Goal: Task Accomplishment & Management: Manage account settings

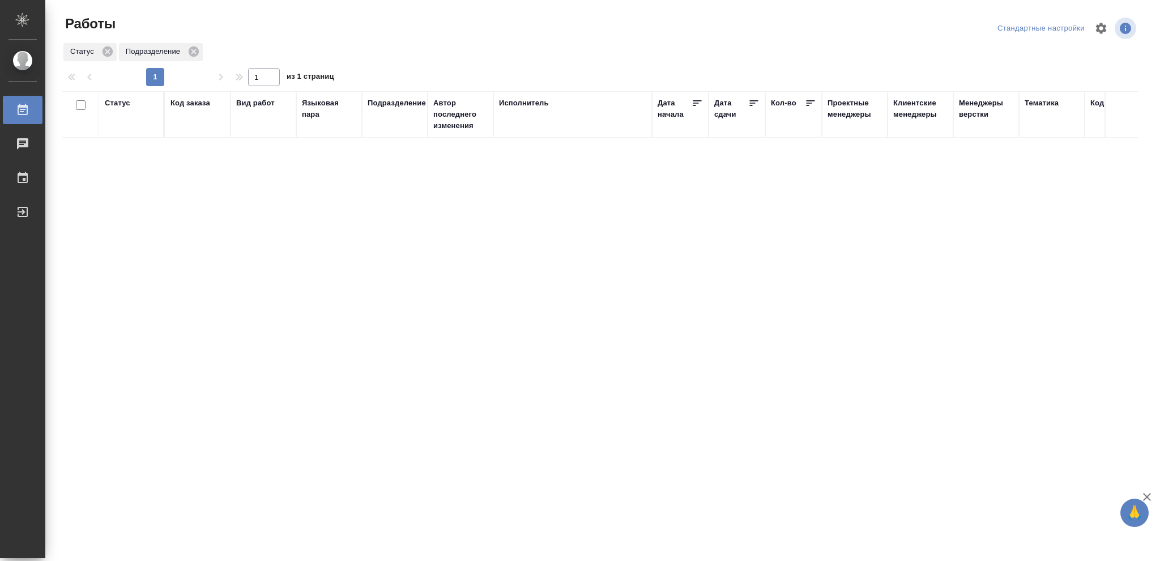
click at [120, 105] on div "Статус" at bounding box center [117, 102] width 25 height 11
click at [126, 131] on icon at bounding box center [126, 132] width 8 height 8
click at [126, 130] on icon at bounding box center [126, 129] width 4 height 4
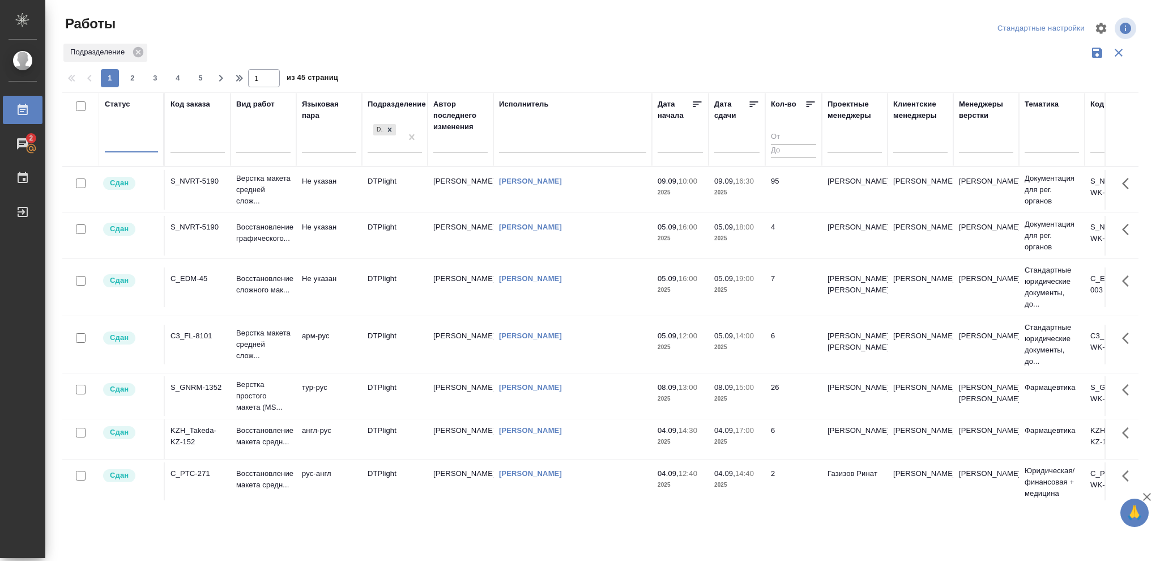
click at [113, 141] on div at bounding box center [131, 141] width 53 height 16
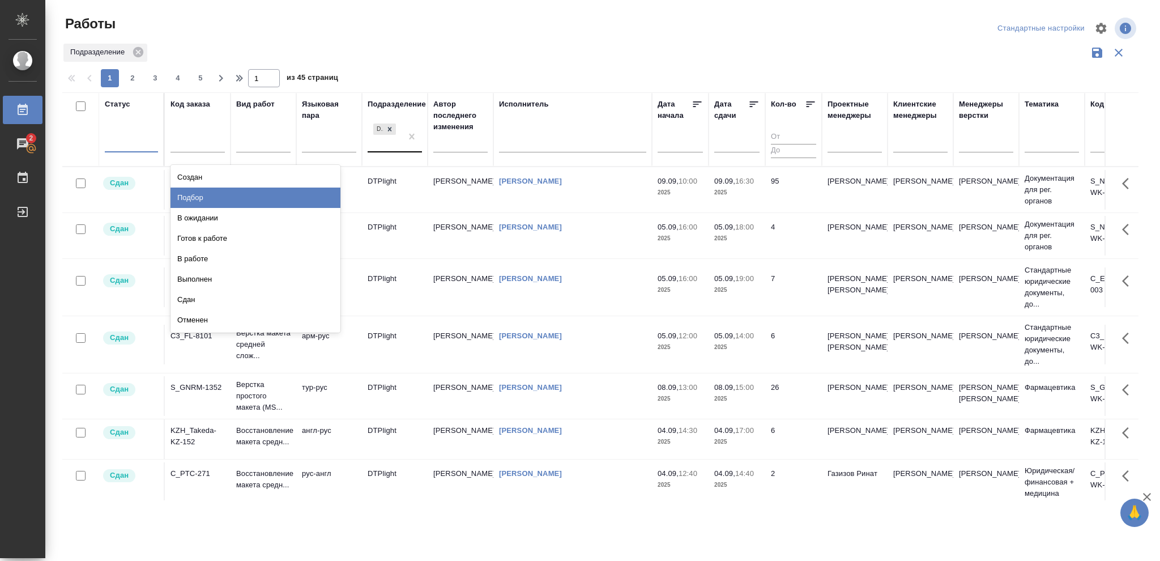
drag, startPoint x: 205, startPoint y: 193, endPoint x: 392, endPoint y: 142, distance: 193.8
click at [205, 193] on div "Подбор" at bounding box center [256, 198] width 170 height 20
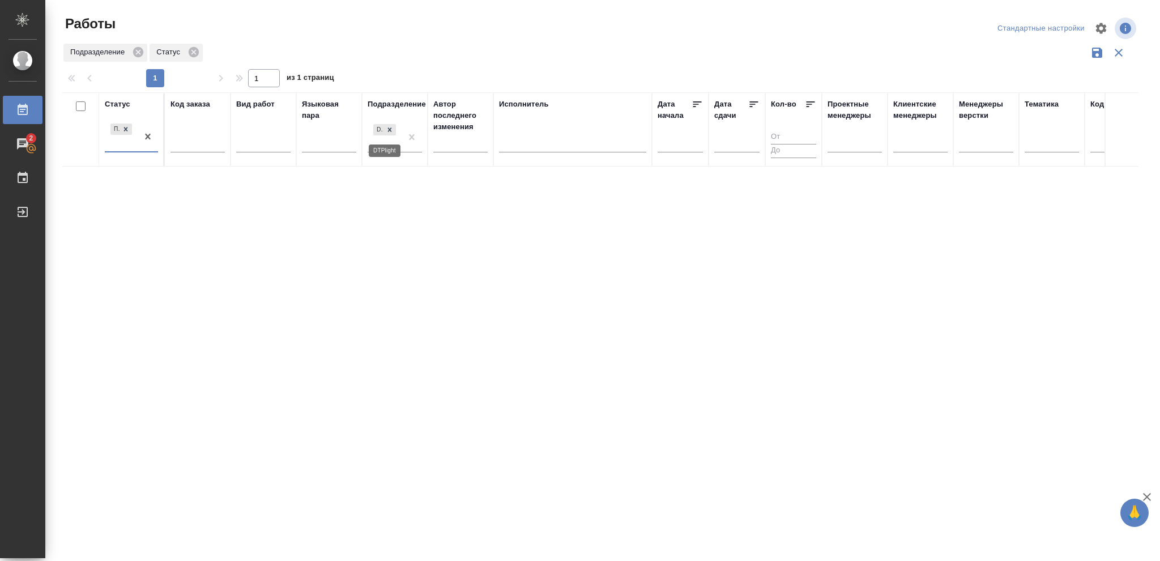
click at [390, 130] on icon at bounding box center [390, 129] width 4 height 4
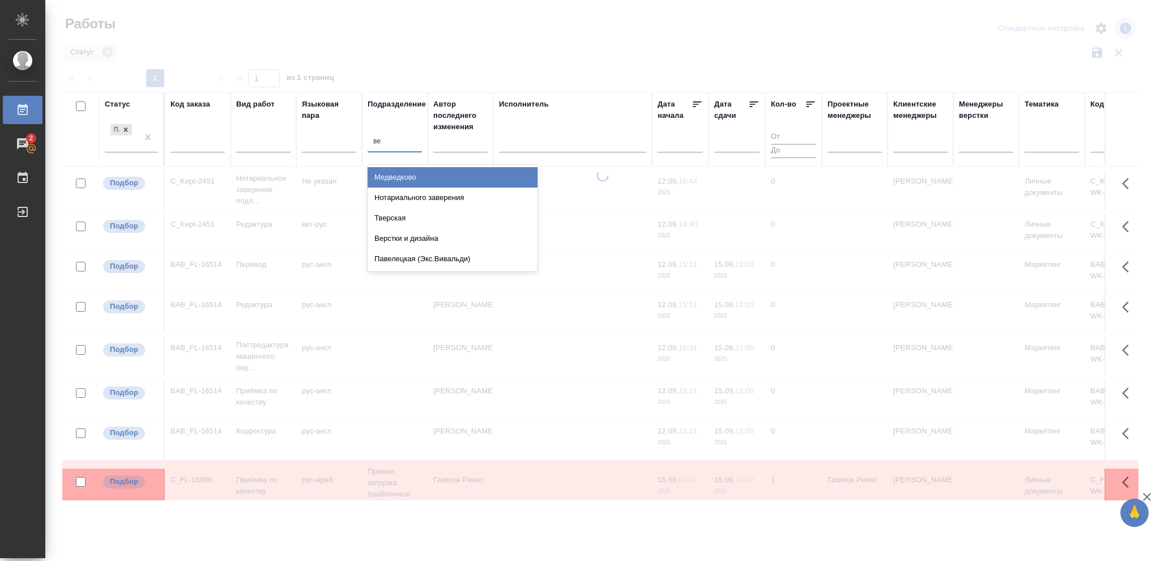
type input "вер"
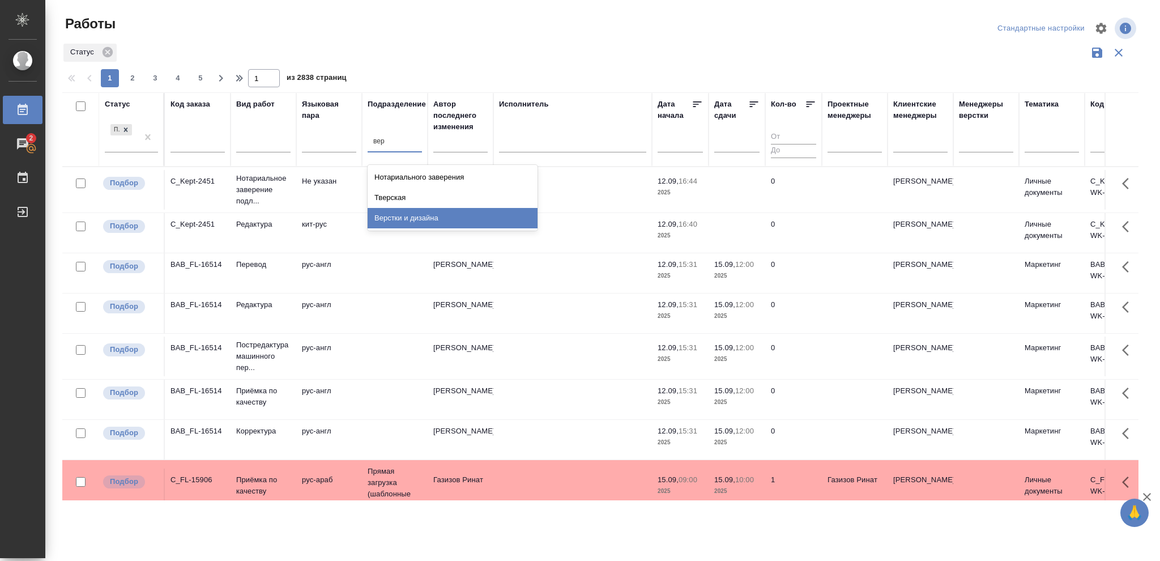
click at [427, 212] on div "Верстки и дизайна" at bounding box center [453, 218] width 170 height 20
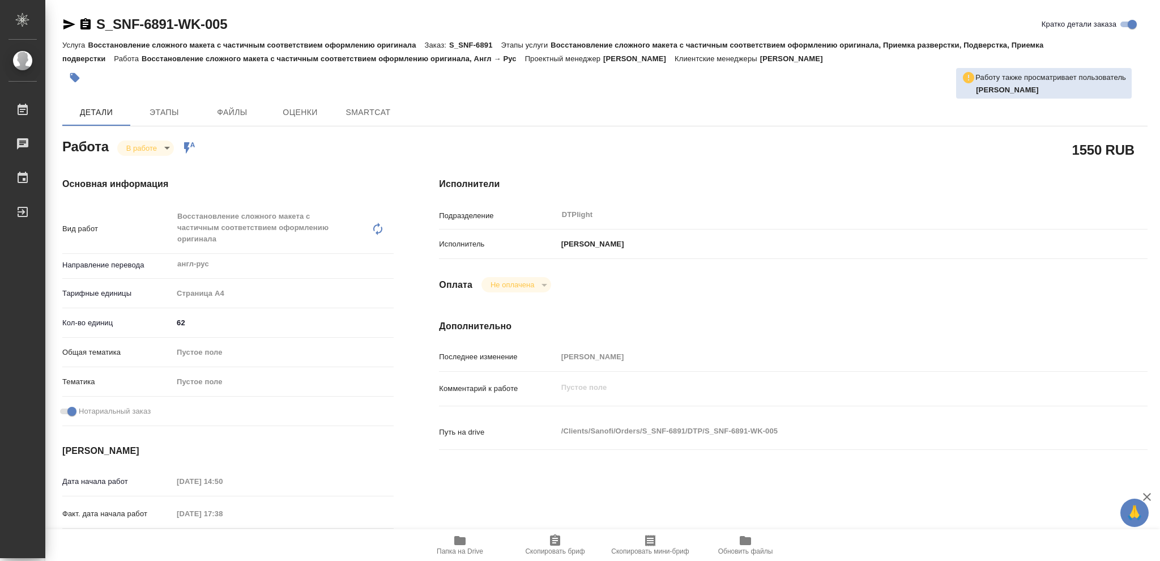
type textarea "x"
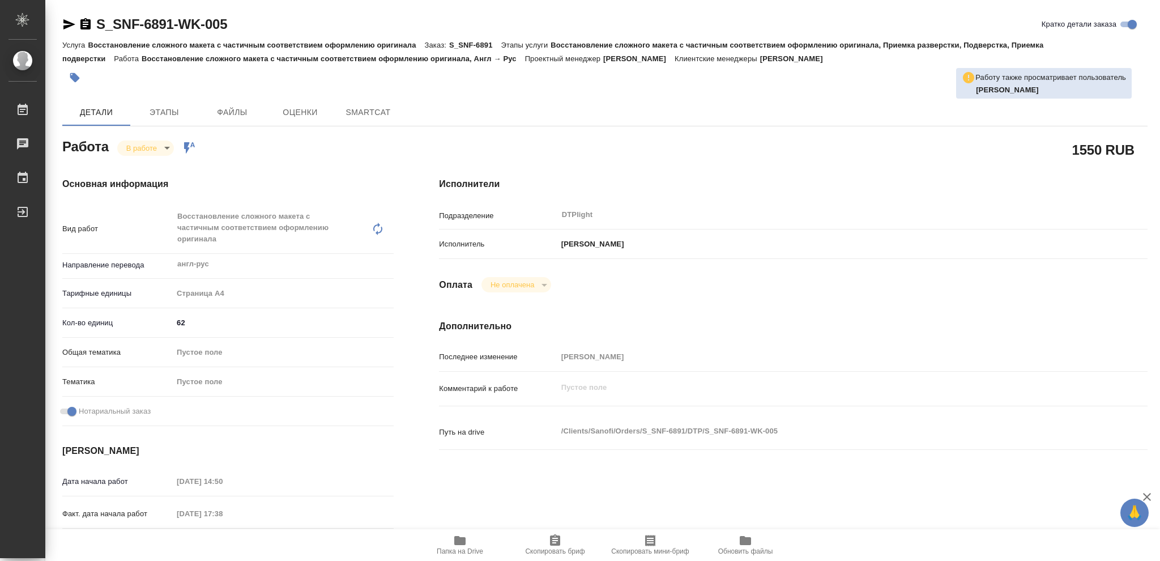
type textarea "x"
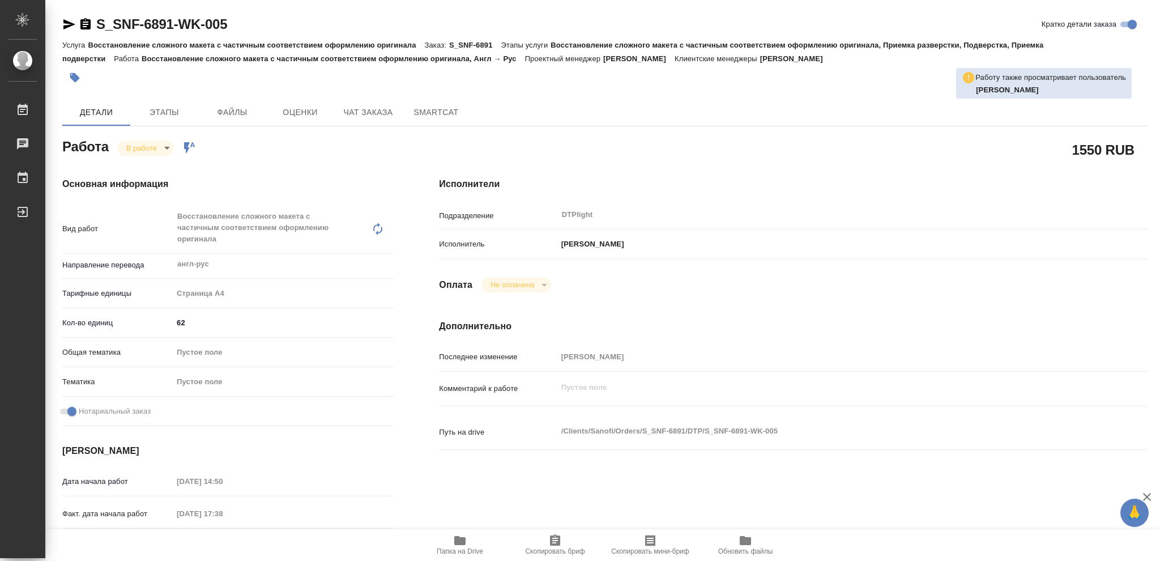
type textarea "x"
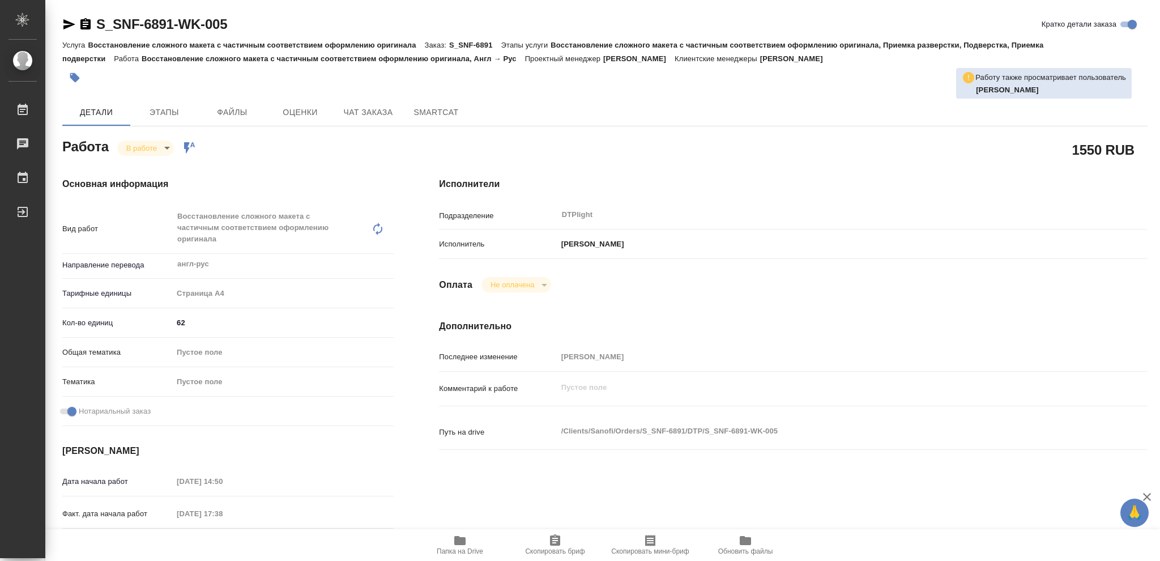
type textarea "x"
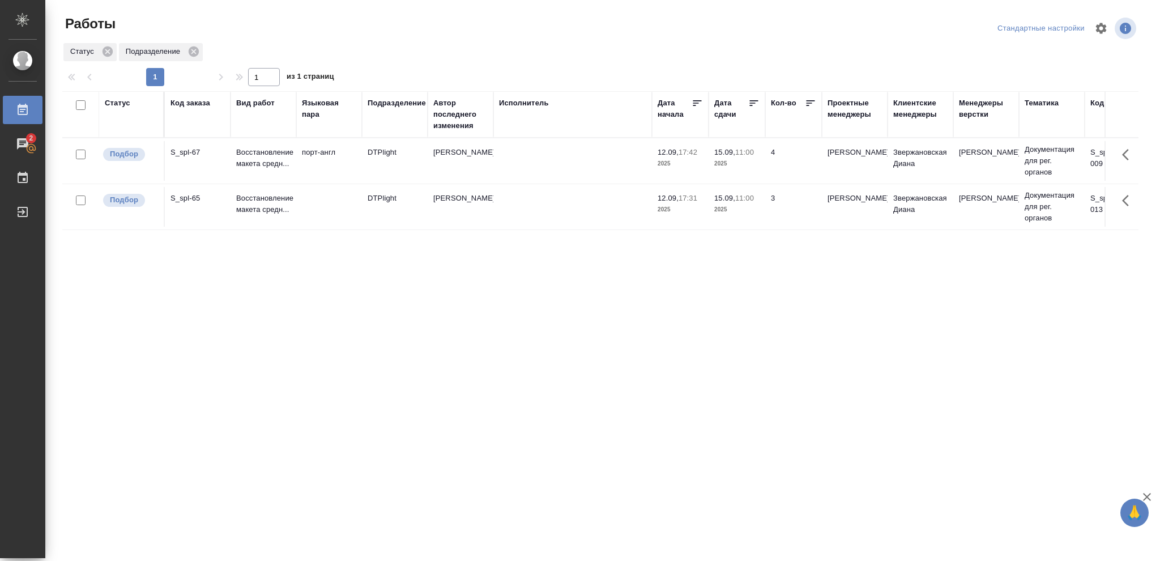
click at [793, 170] on td "4" at bounding box center [794, 161] width 57 height 40
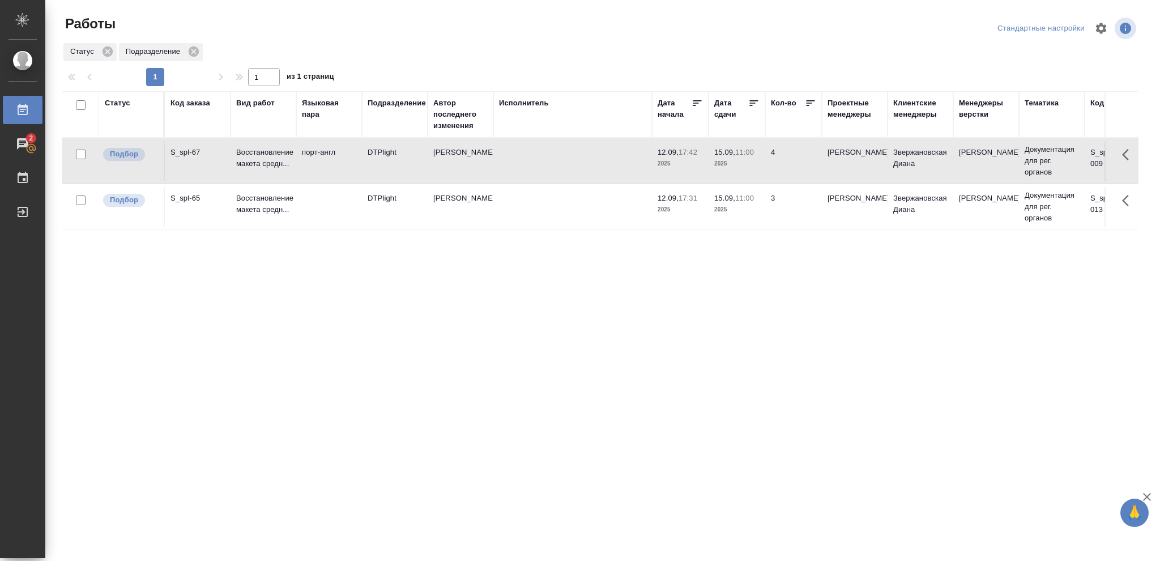
click at [793, 170] on td "4" at bounding box center [794, 161] width 57 height 40
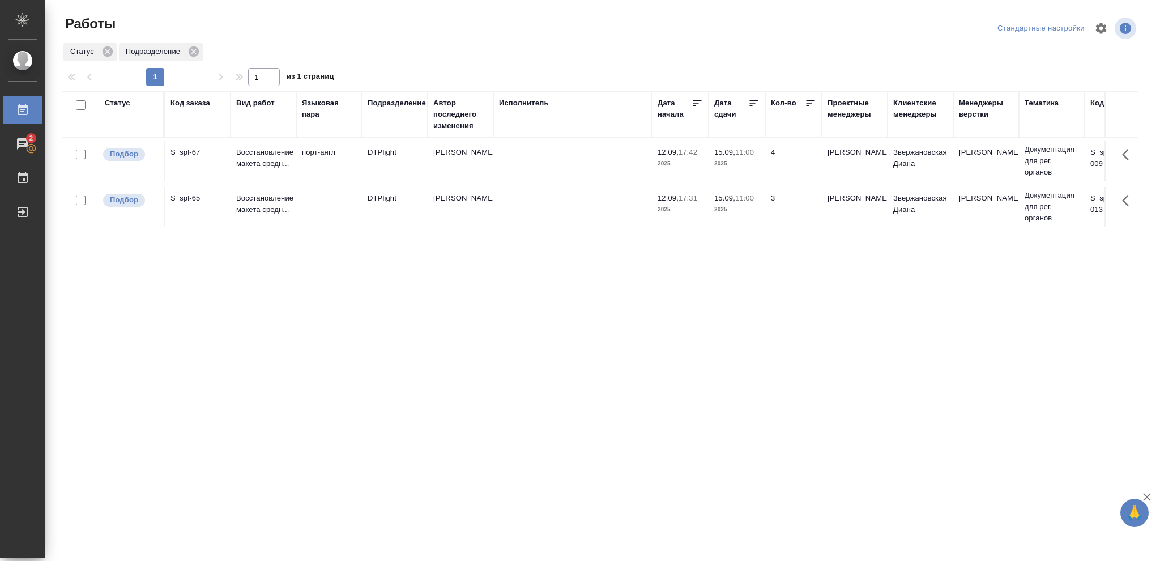
click at [739, 158] on span "15.09, 11:00" at bounding box center [737, 152] width 45 height 11
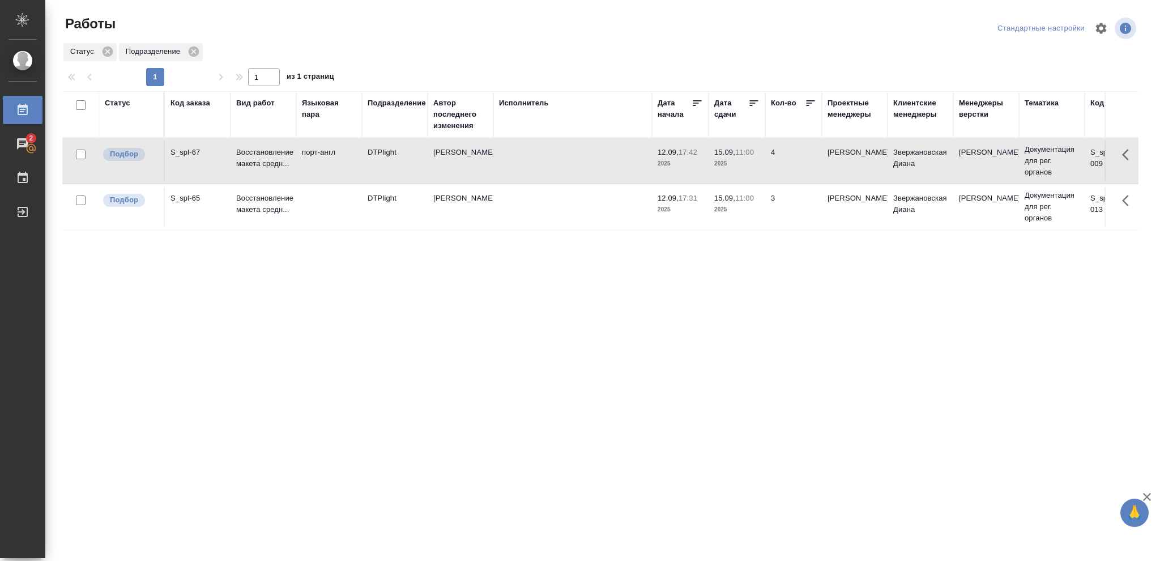
click at [739, 158] on span "15.09, 11:00" at bounding box center [737, 152] width 45 height 11
click at [737, 212] on p "2025" at bounding box center [737, 209] width 45 height 11
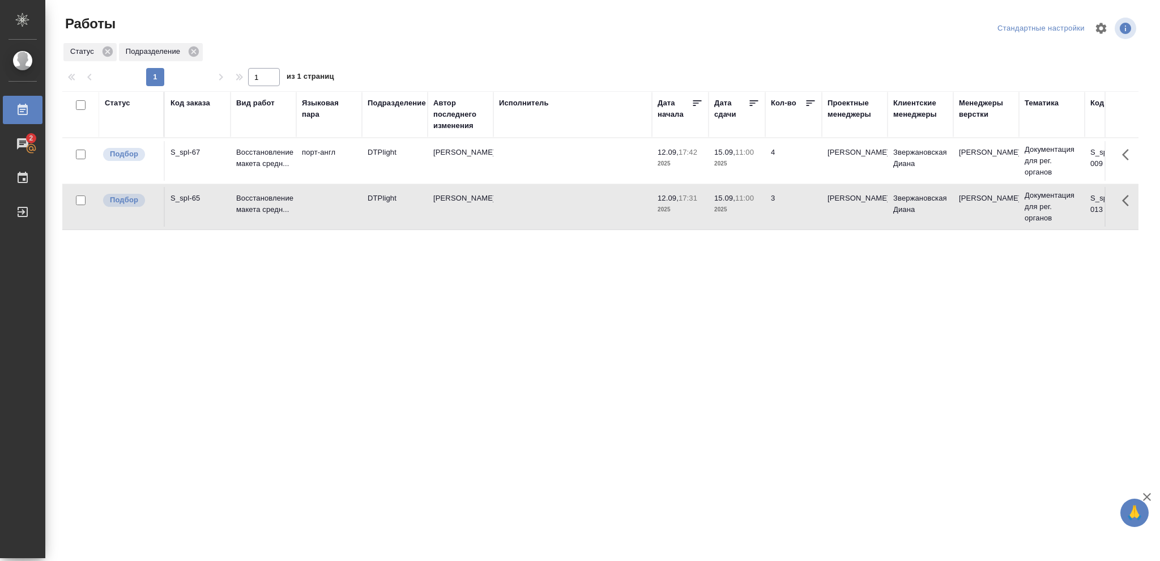
click at [737, 212] on p "2025" at bounding box center [737, 209] width 45 height 11
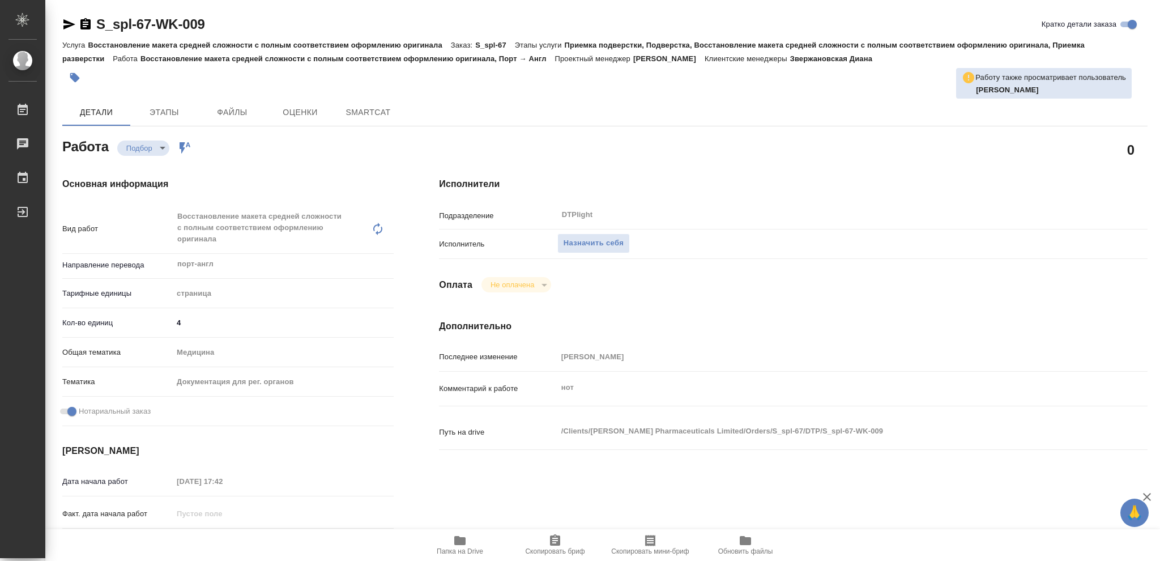
type textarea "x"
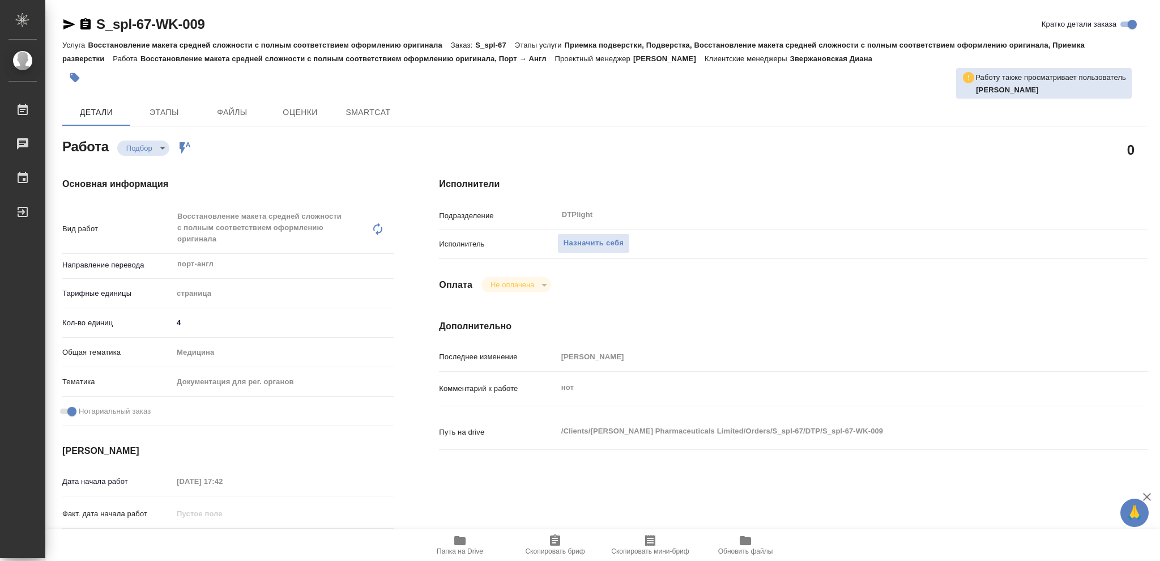
type textarea "x"
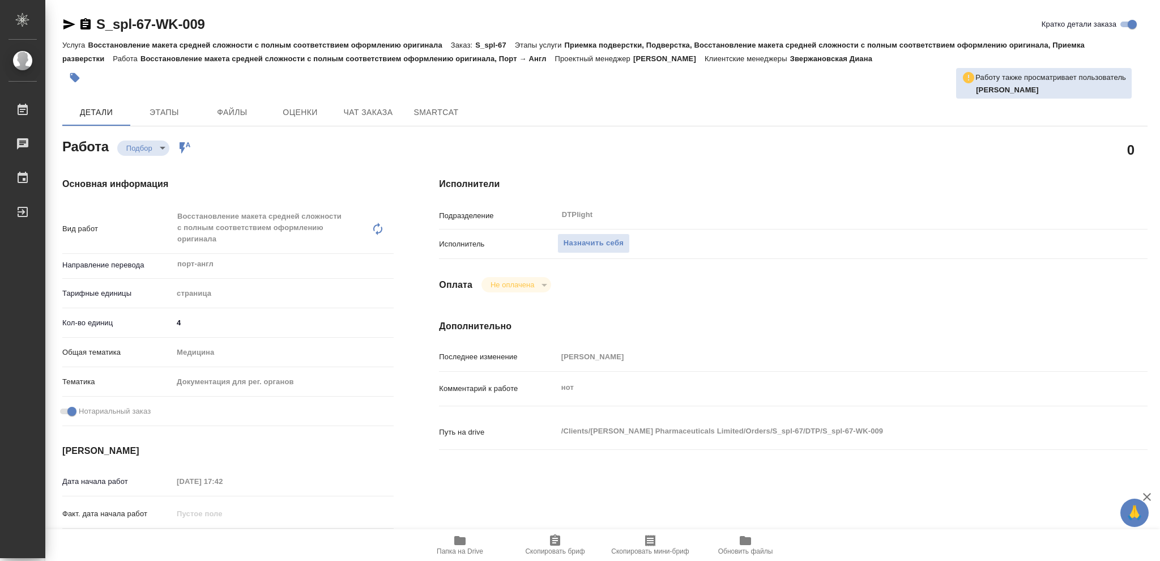
type textarea "x"
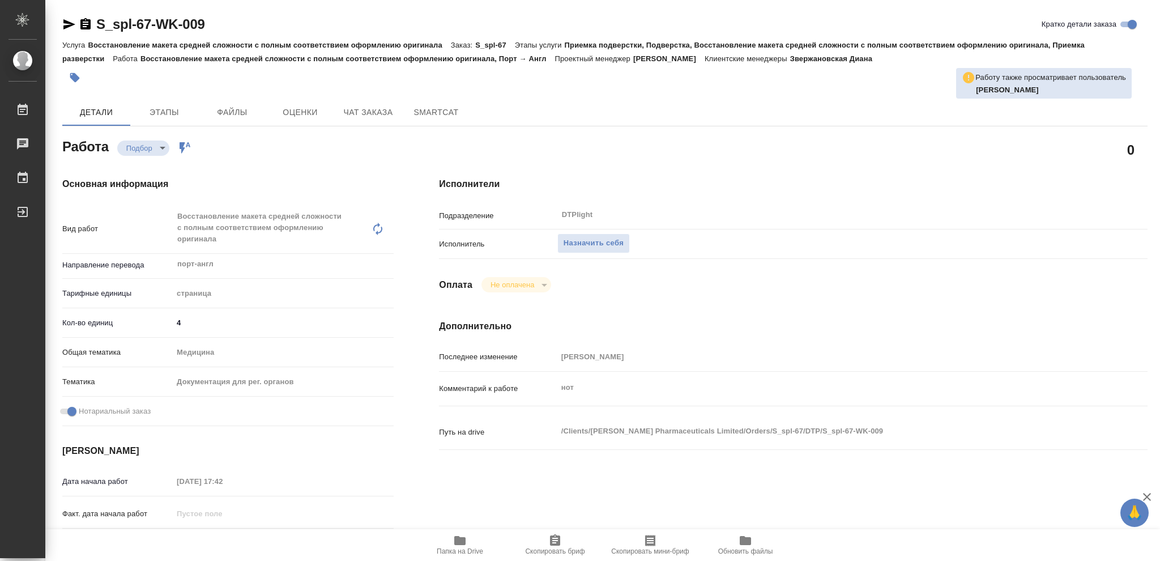
type textarea "x"
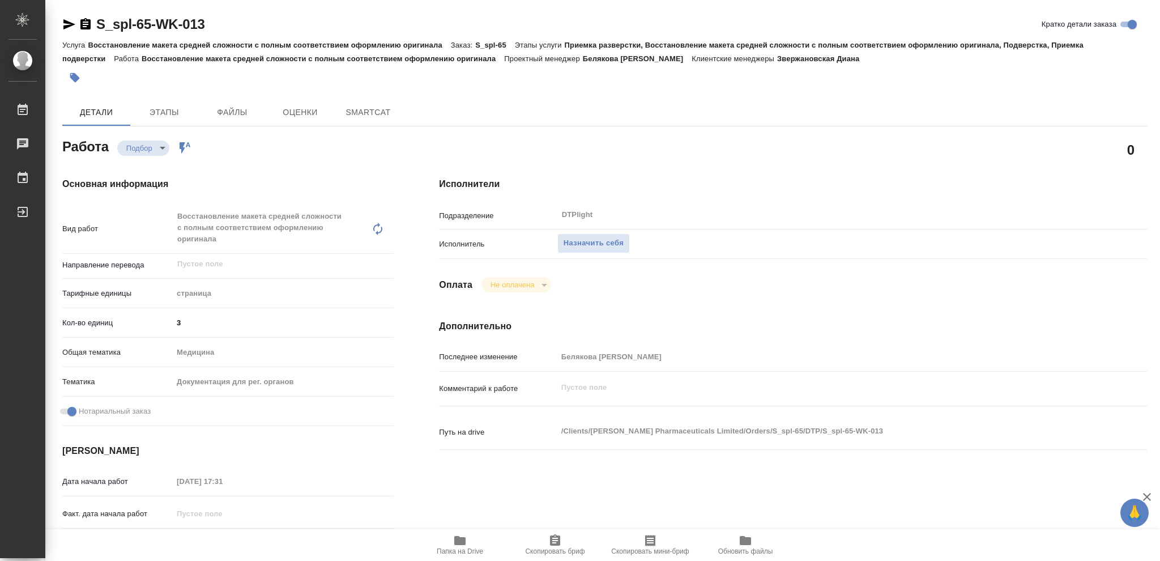
type textarea "x"
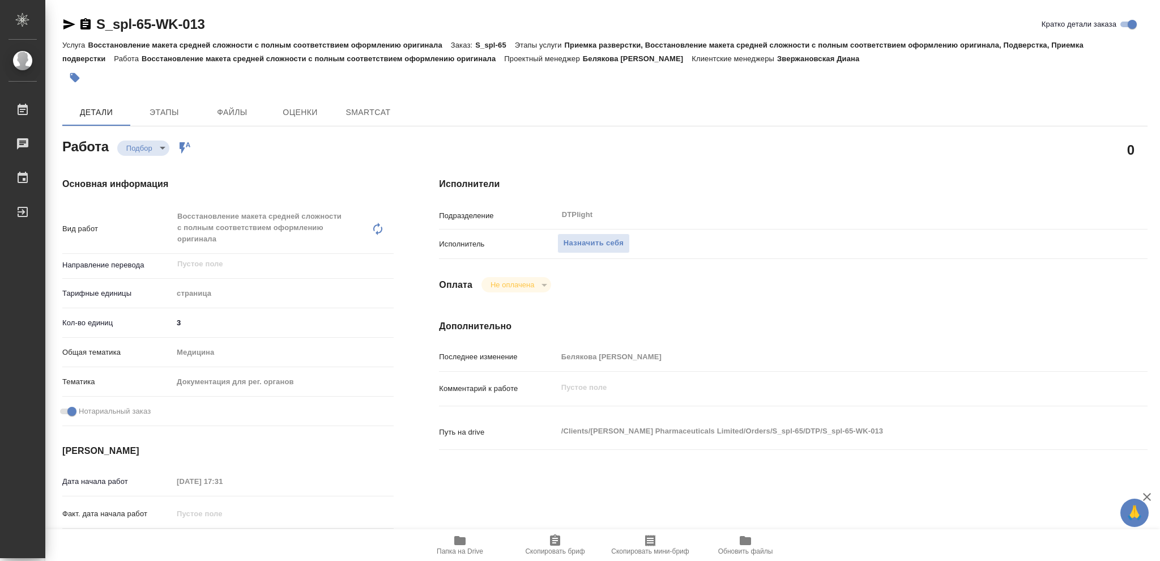
type textarea "x"
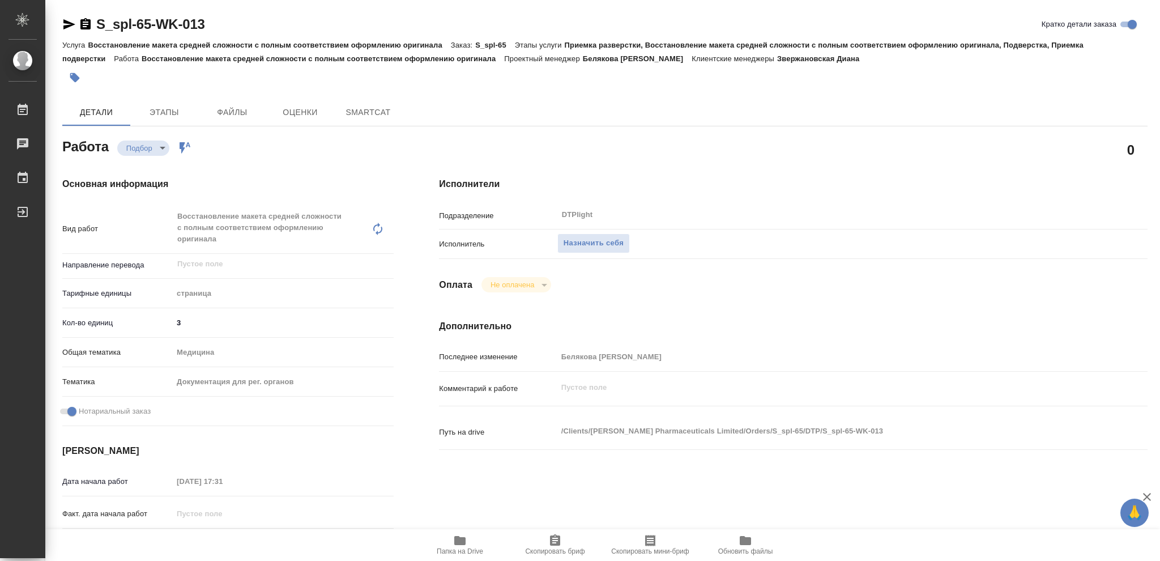
type textarea "x"
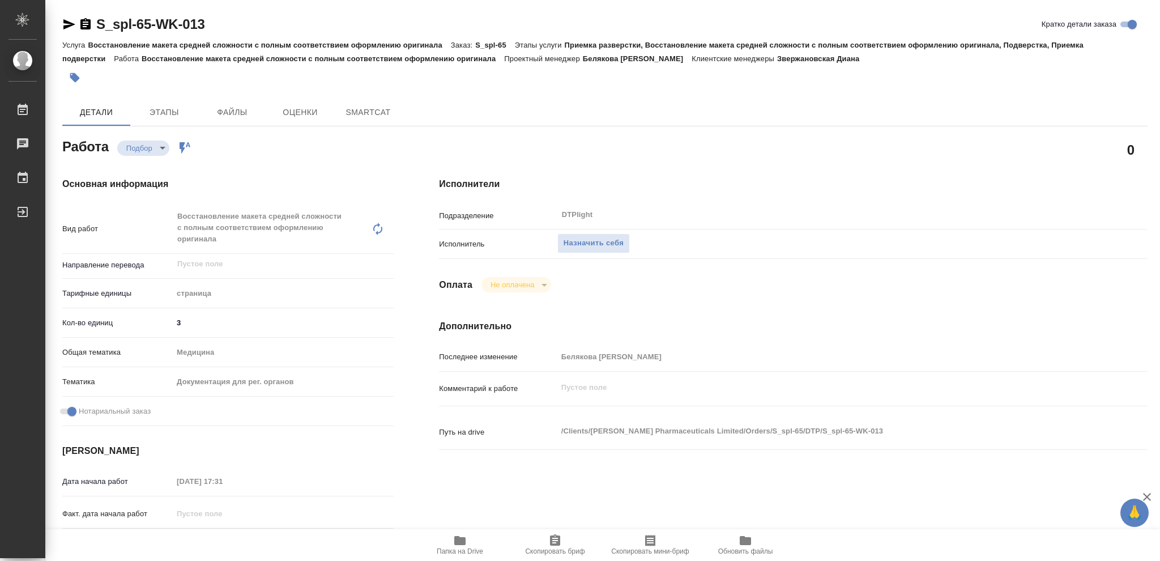
type textarea "x"
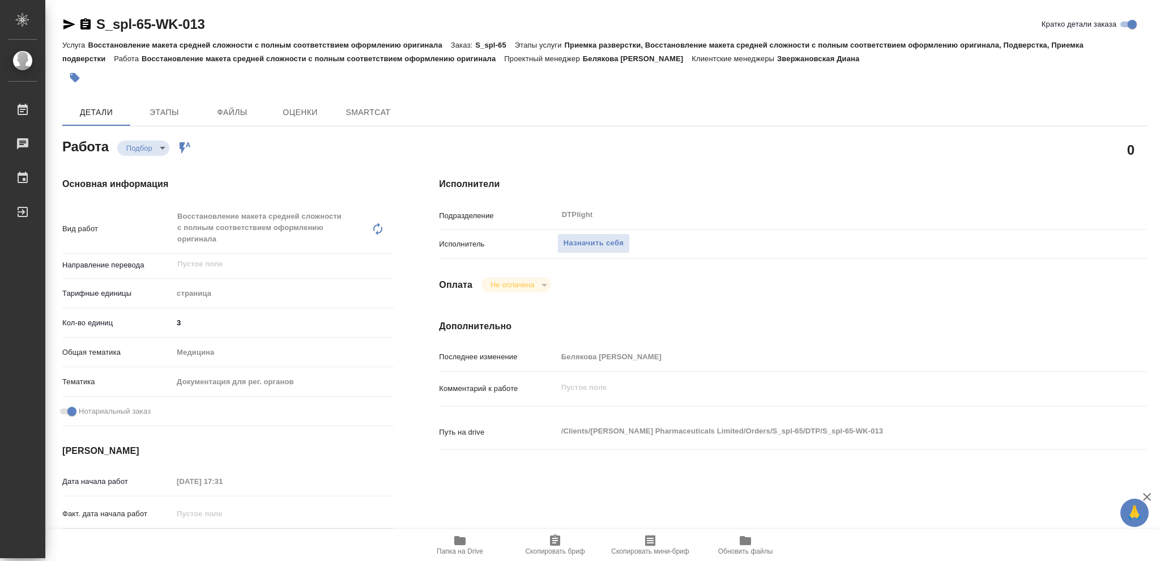
type textarea "x"
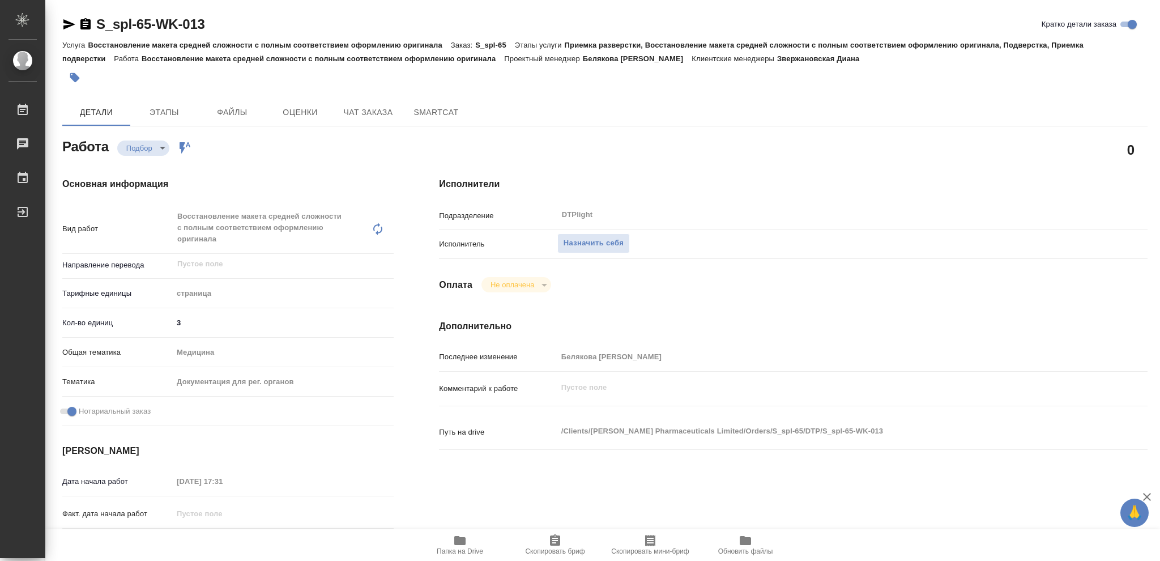
type textarea "x"
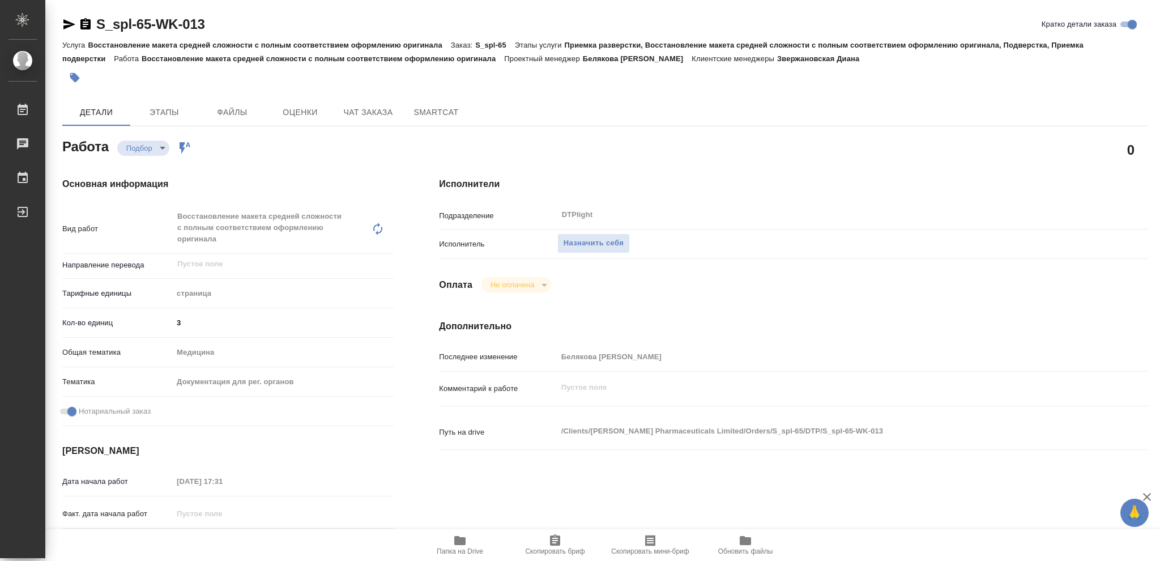
type textarea "x"
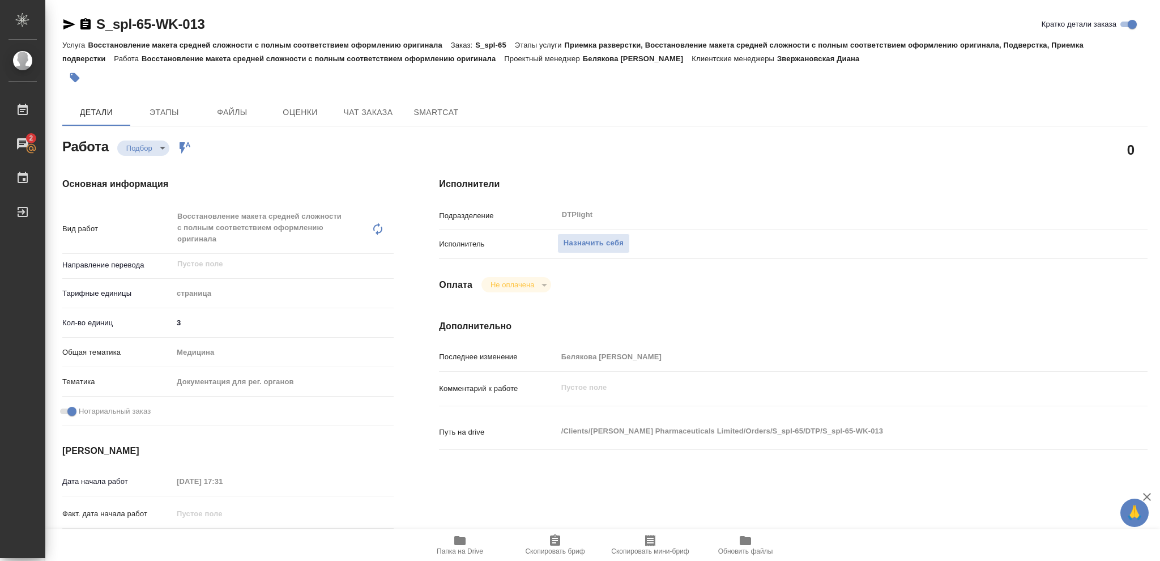
click at [465, 542] on icon "button" at bounding box center [459, 540] width 11 height 9
type textarea "x"
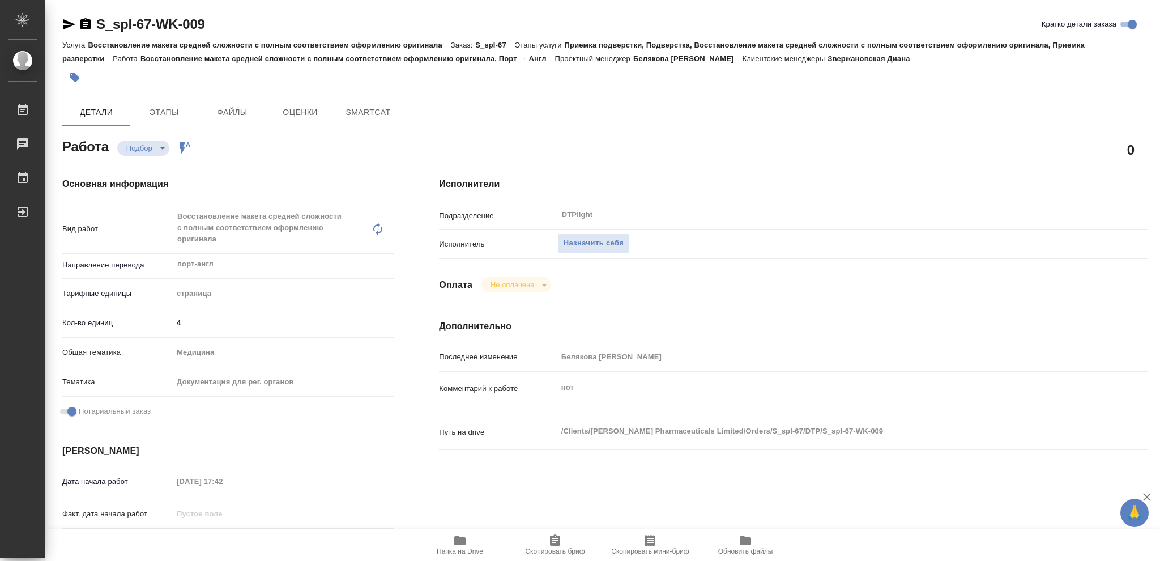
type textarea "x"
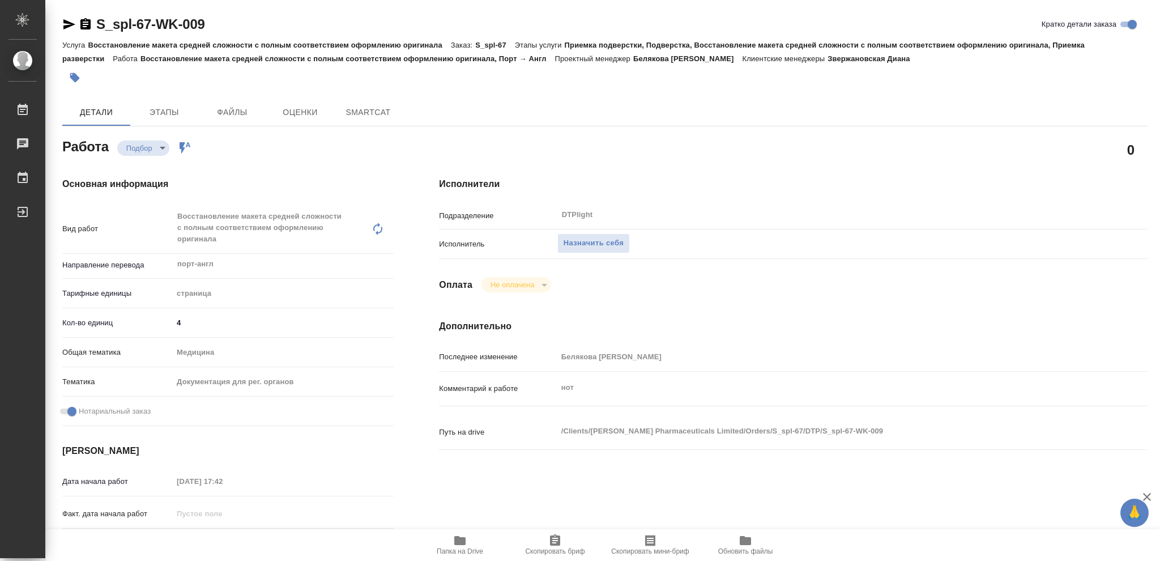
type textarea "x"
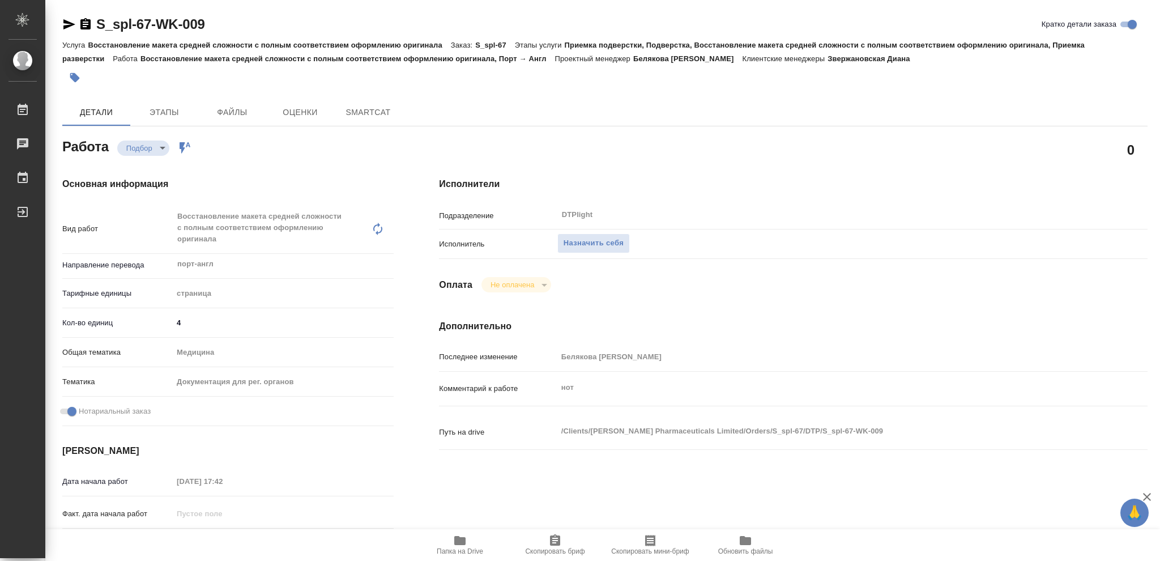
type textarea "x"
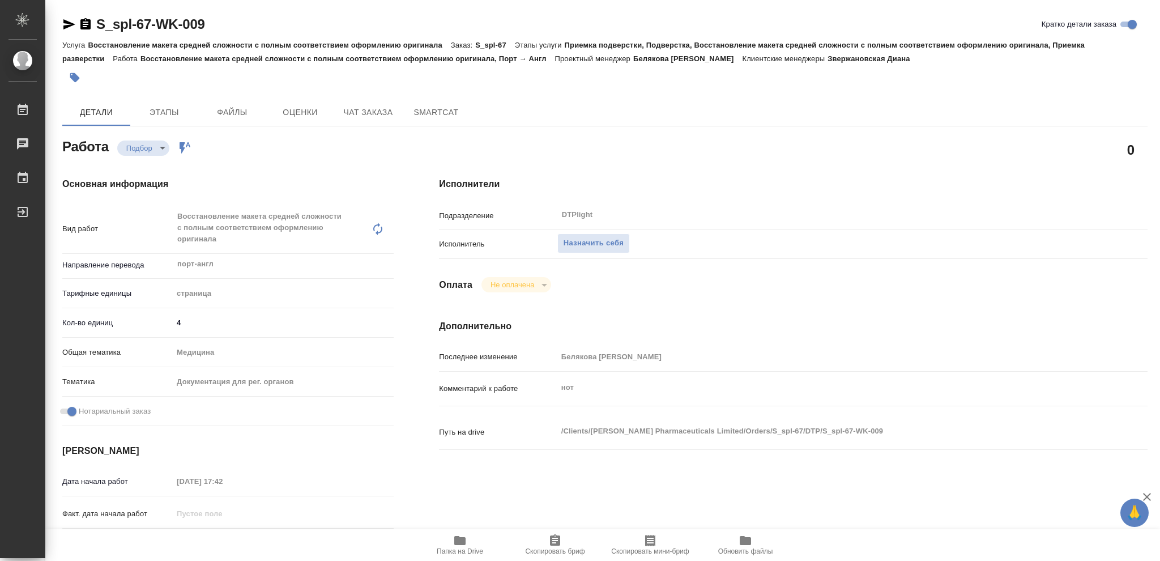
type textarea "x"
click at [461, 542] on icon "button" at bounding box center [459, 540] width 11 height 9
type textarea "x"
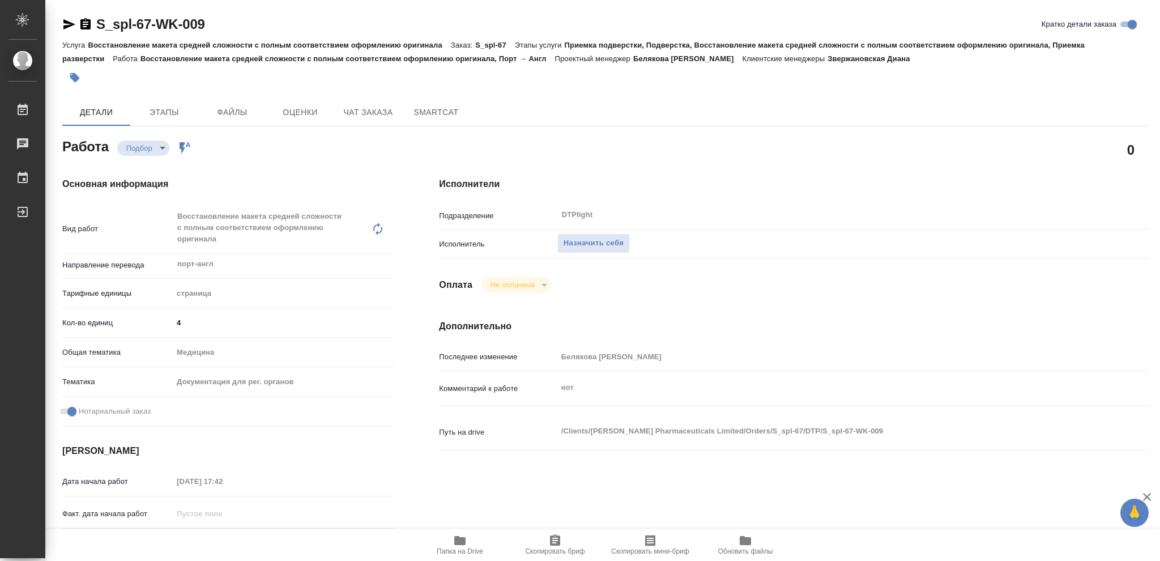
type textarea "x"
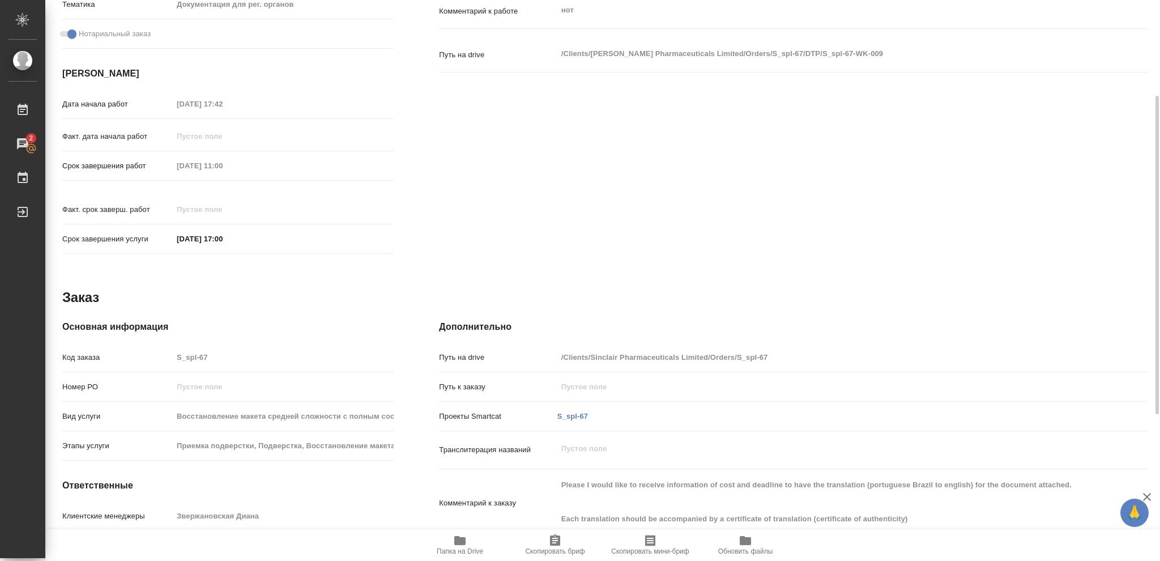
scroll to position [75, 0]
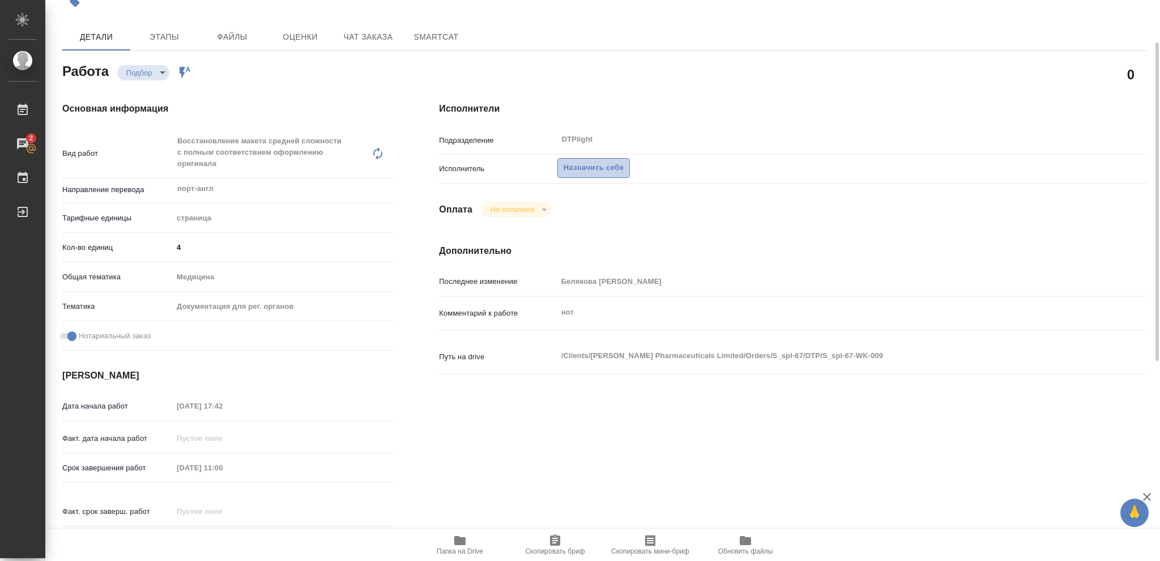
click at [603, 166] on span "Назначить себя" at bounding box center [594, 167] width 60 height 13
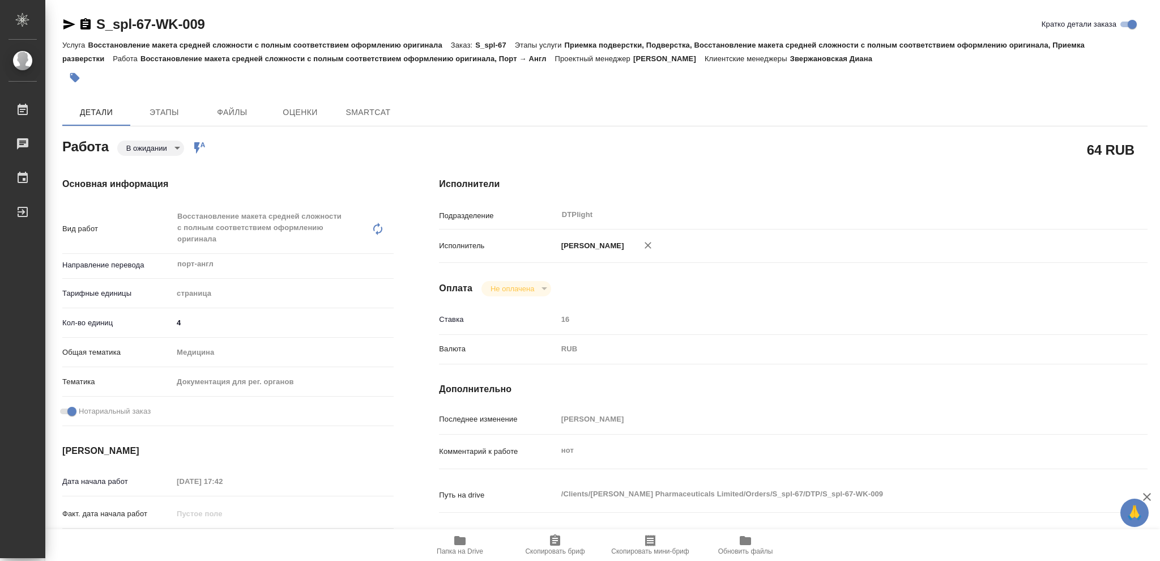
type textarea "x"
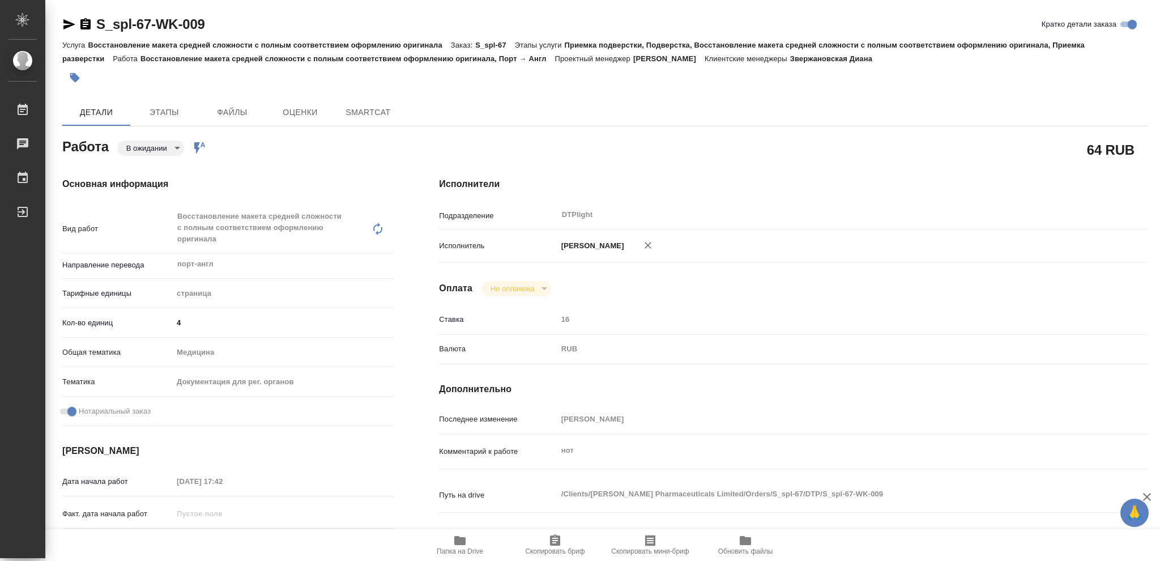
type textarea "x"
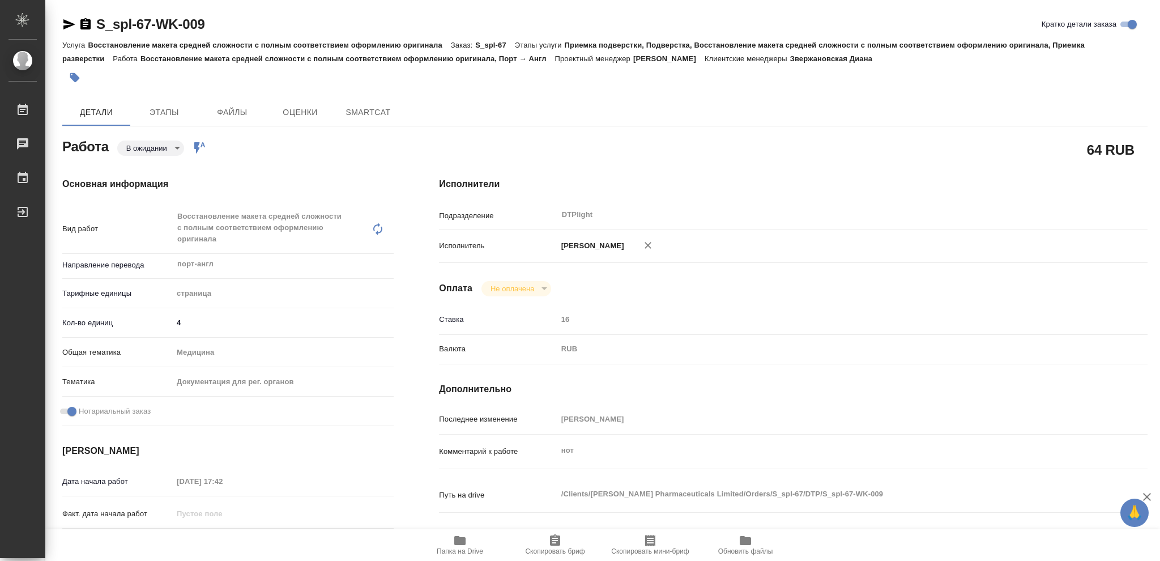
type textarea "x"
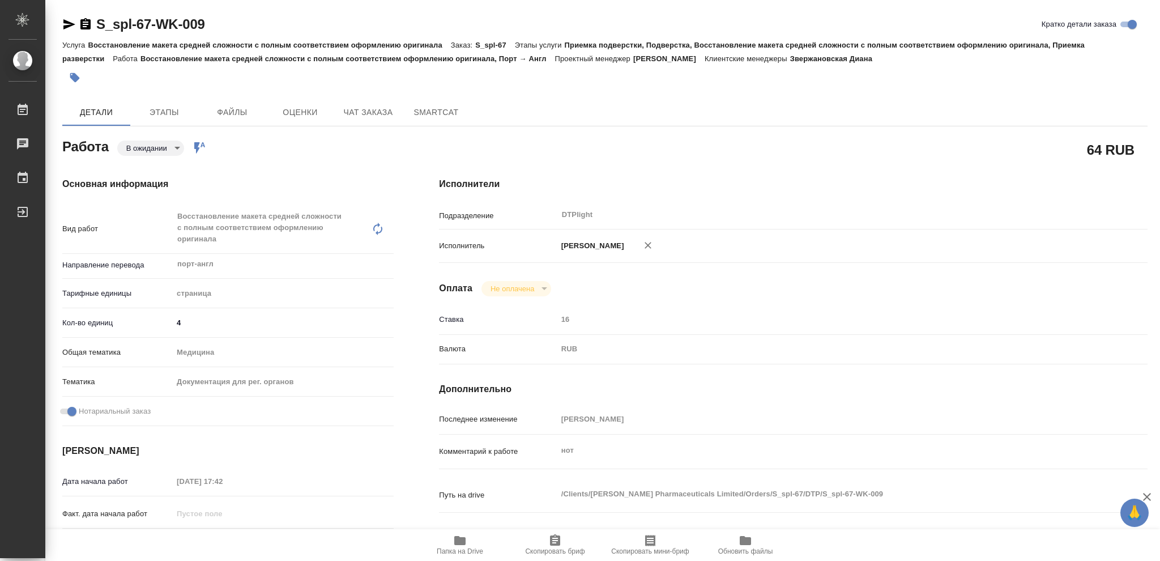
type textarea "x"
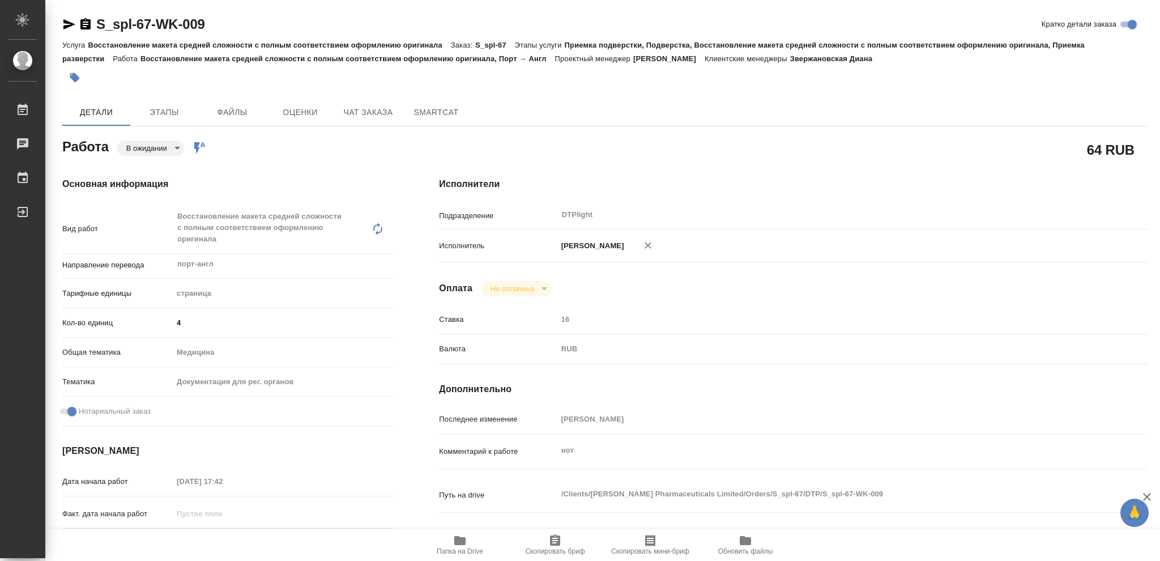
type textarea "x"
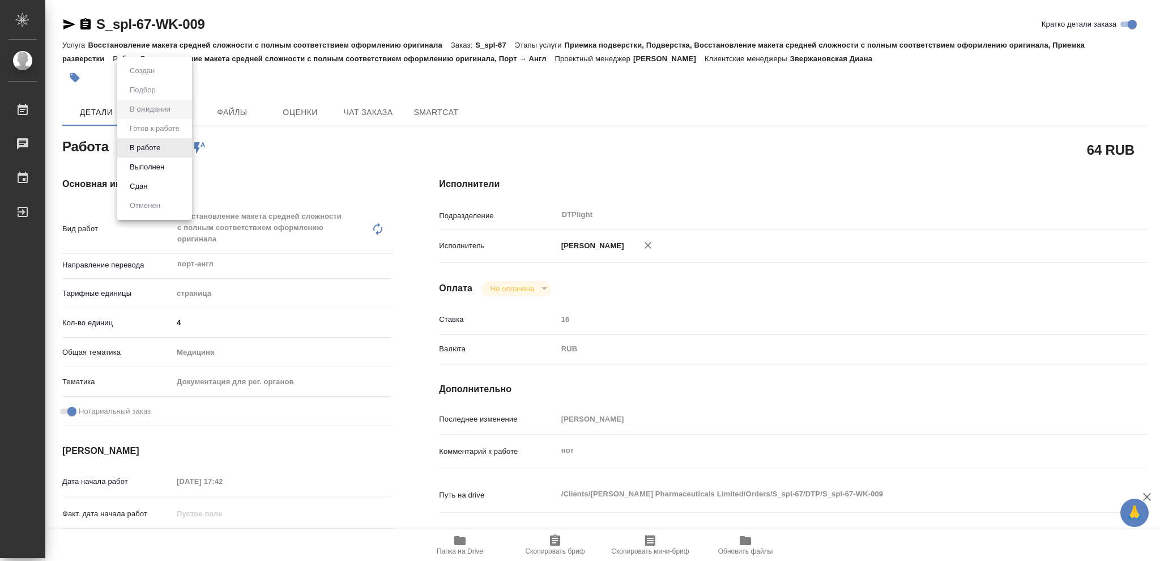
click at [177, 145] on body "🙏 .cls-1 fill:#fff; AWATERA Vasileva Olga Работы Чаты График Выйти S_spl-67-WK-…" at bounding box center [580, 280] width 1160 height 561
click at [148, 144] on button "В работе" at bounding box center [144, 148] width 37 height 12
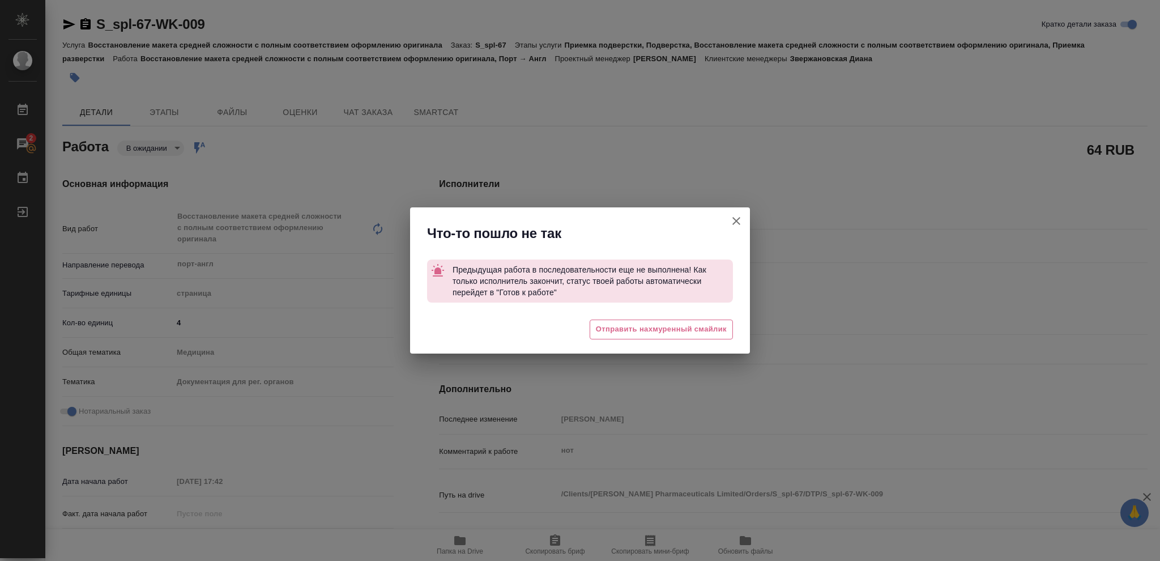
type textarea "x"
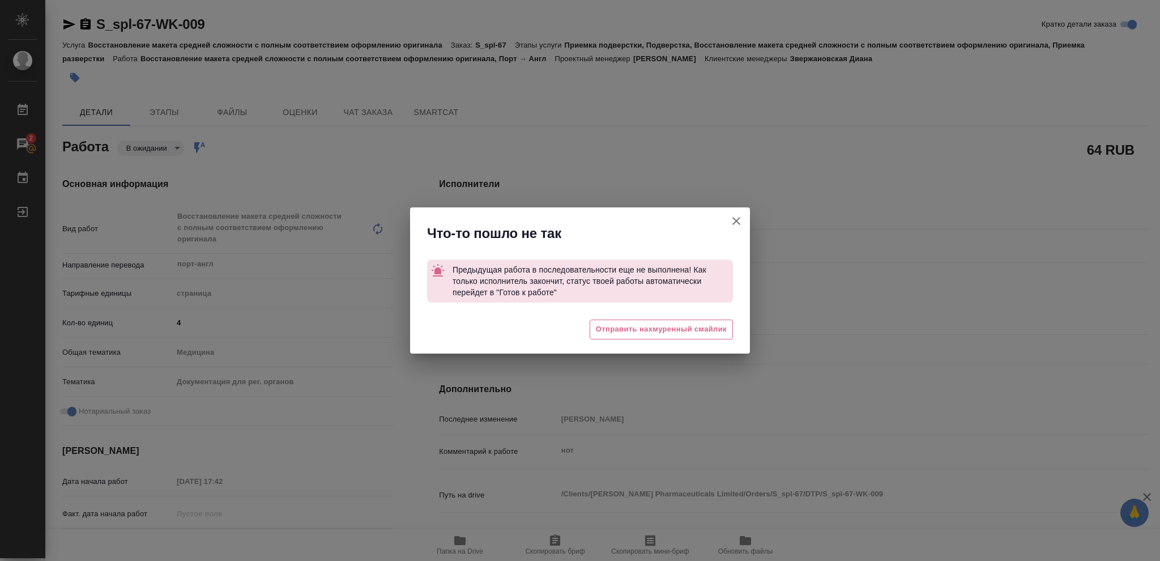
type textarea "x"
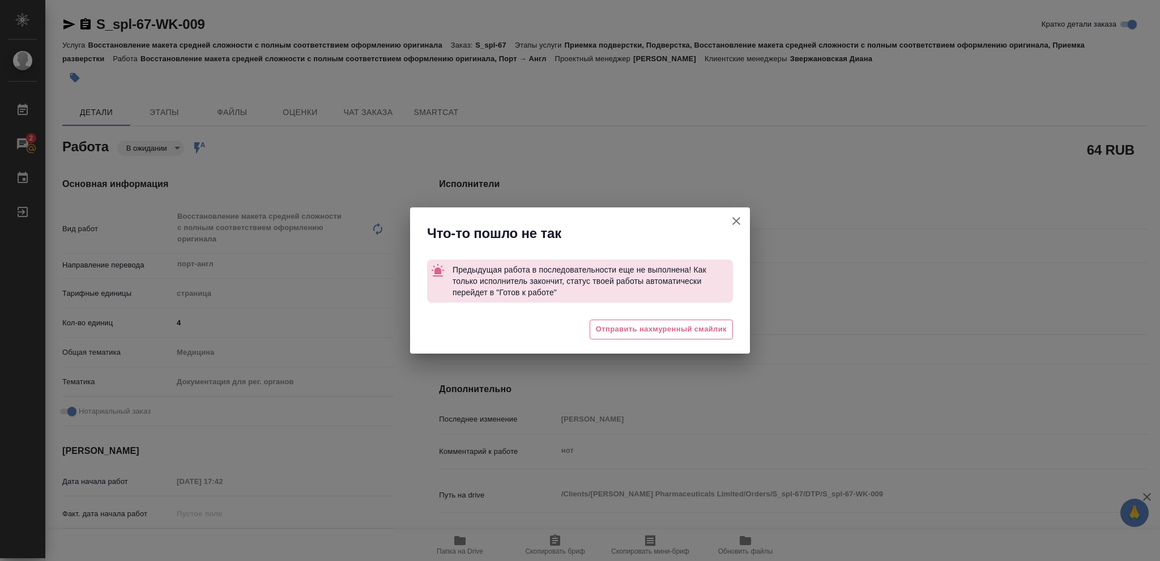
type textarea "x"
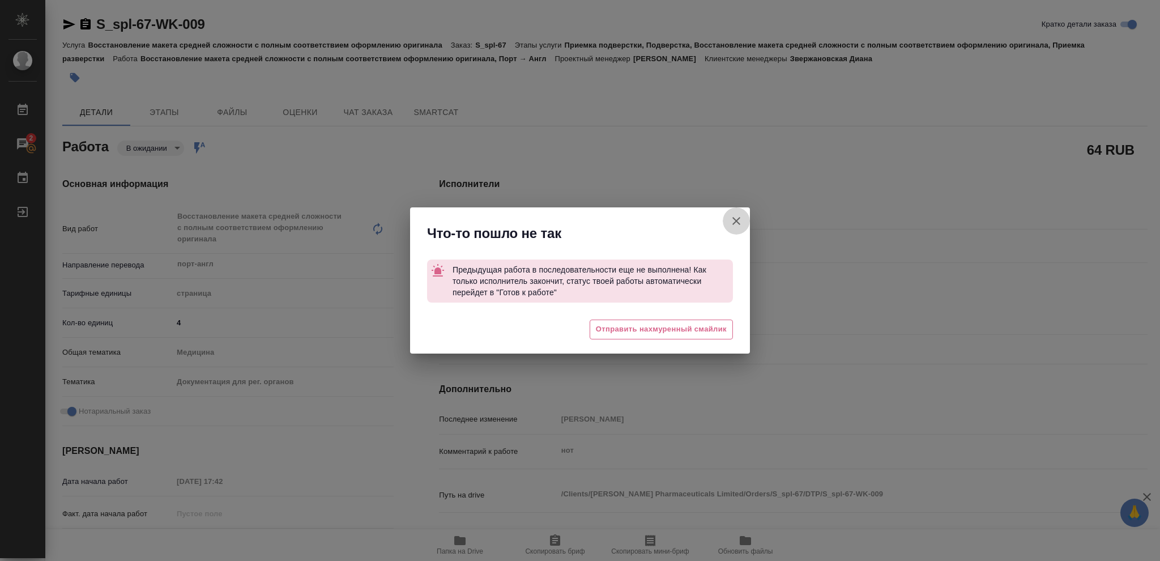
click at [733, 219] on icon "button" at bounding box center [737, 221] width 14 height 14
type textarea "x"
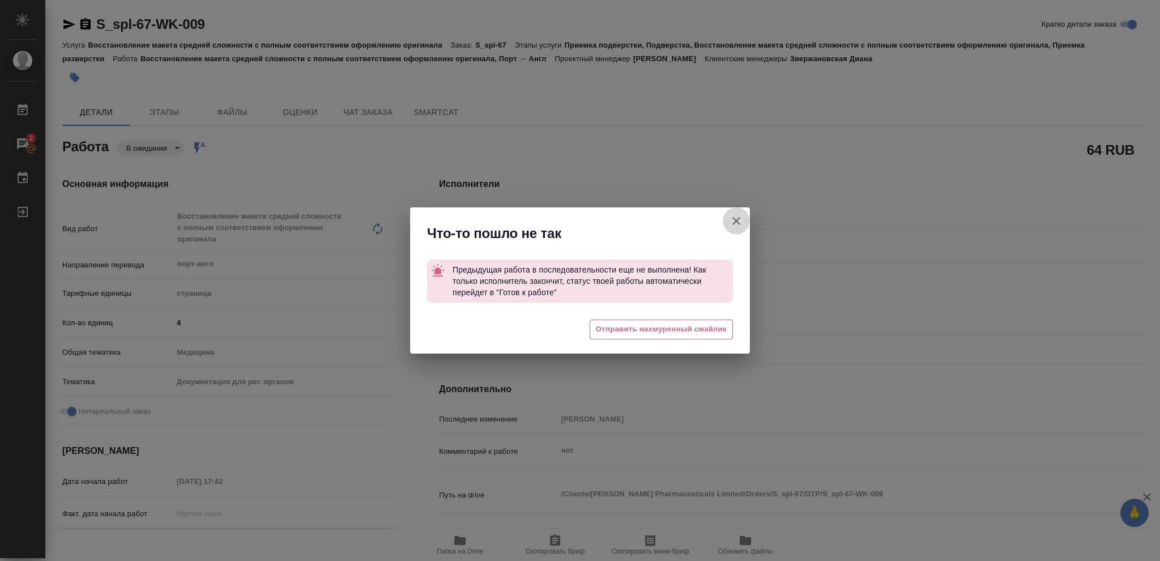
type textarea "x"
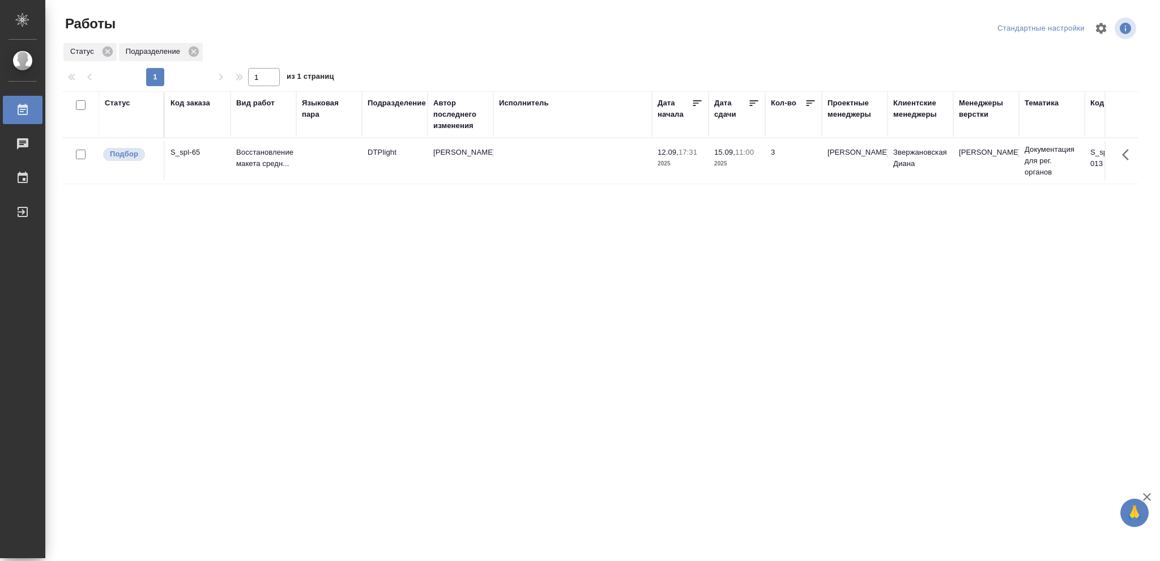
click at [121, 105] on div "Статус" at bounding box center [117, 102] width 25 height 11
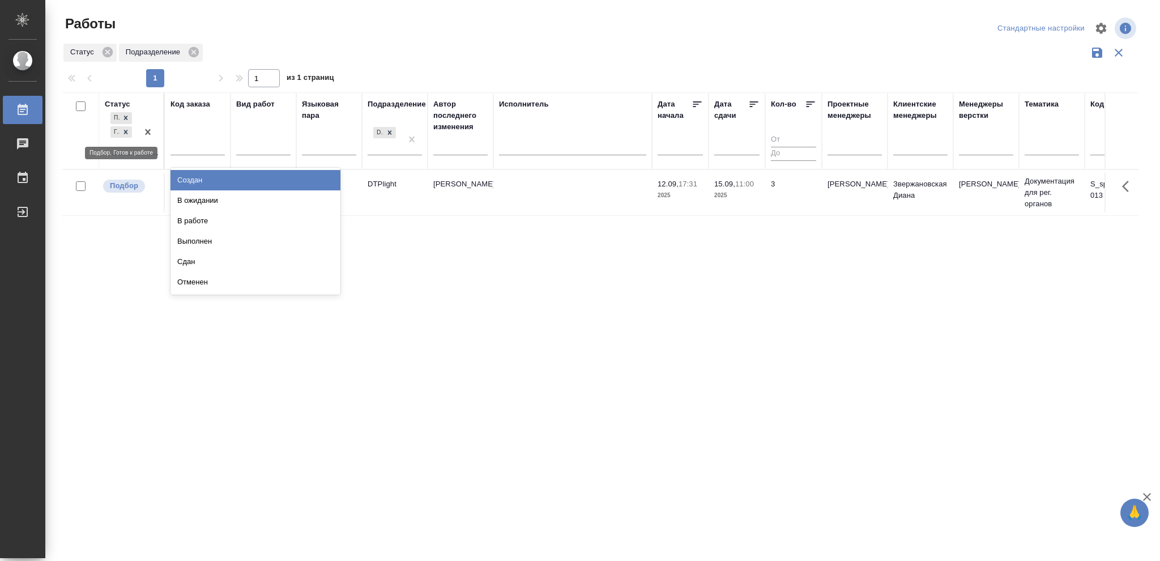
click at [122, 138] on div "Готов к работе" at bounding box center [121, 132] width 24 height 14
click at [129, 131] on icon at bounding box center [126, 132] width 8 height 8
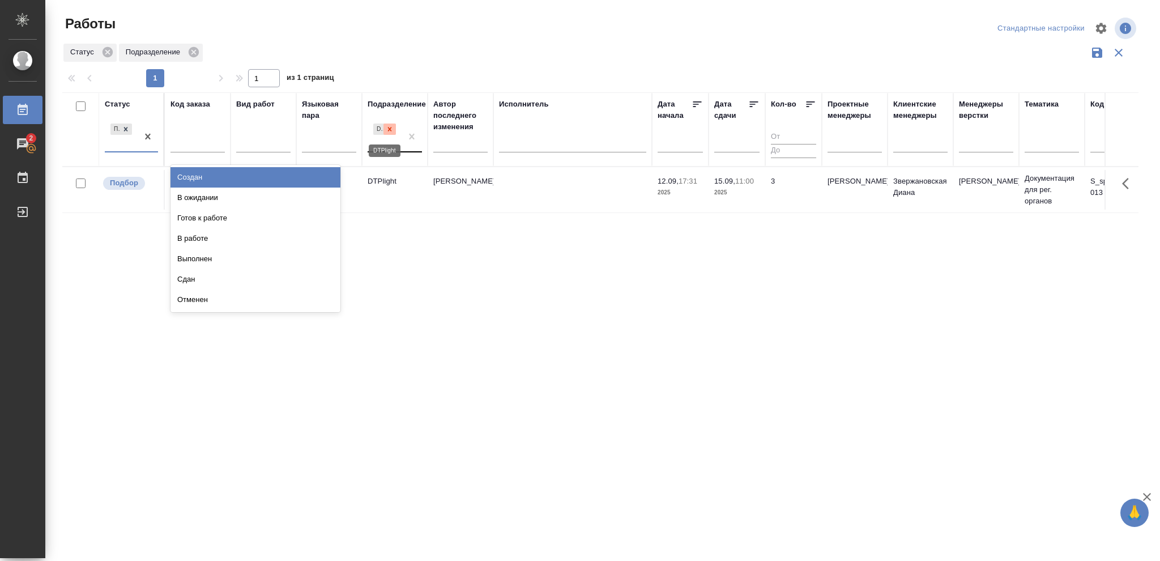
click at [389, 128] on icon at bounding box center [390, 129] width 4 height 4
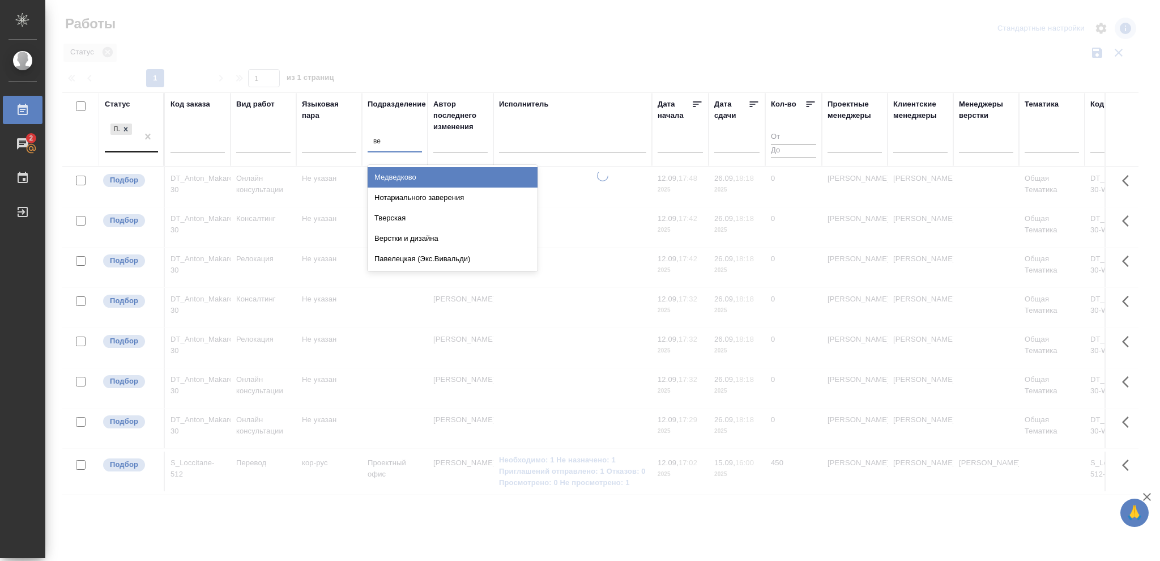
type input "вер"
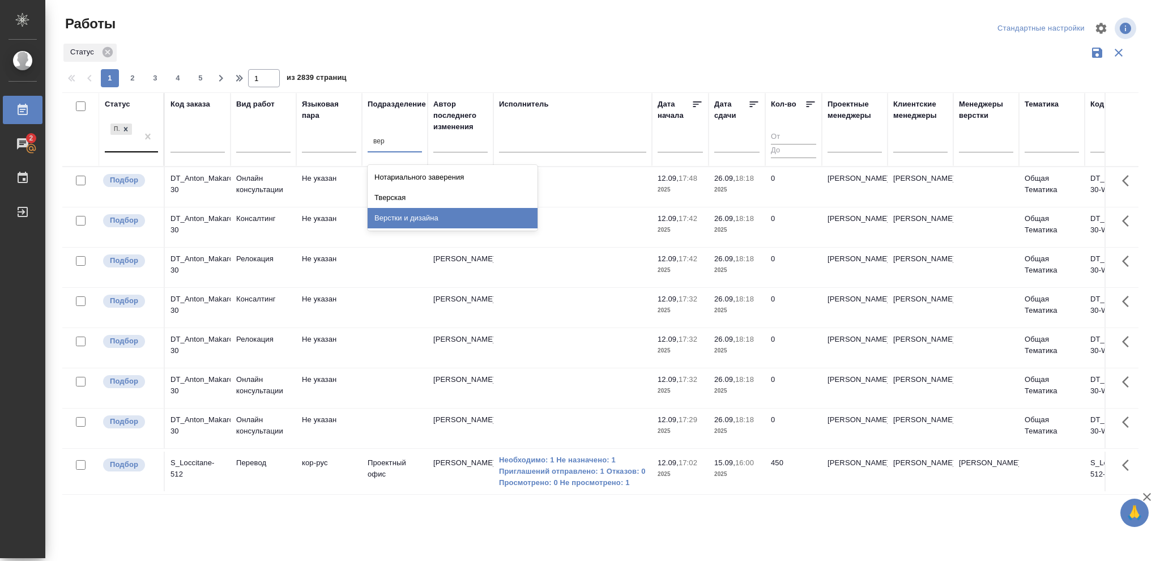
click at [438, 220] on div "Верстки и дизайна" at bounding box center [453, 218] width 170 height 20
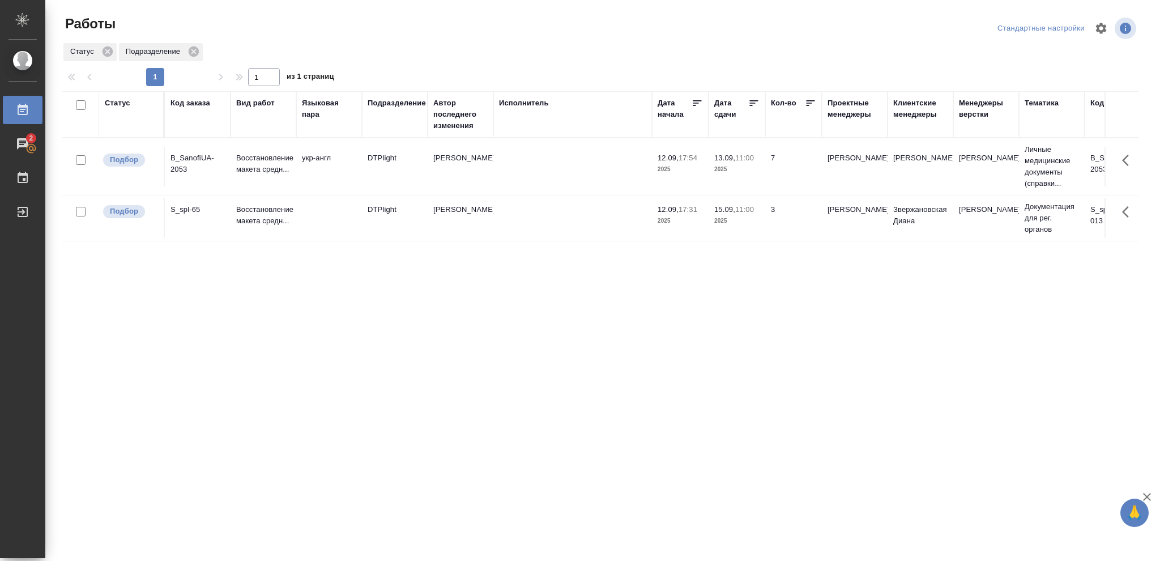
click at [732, 173] on p "2025" at bounding box center [737, 169] width 45 height 11
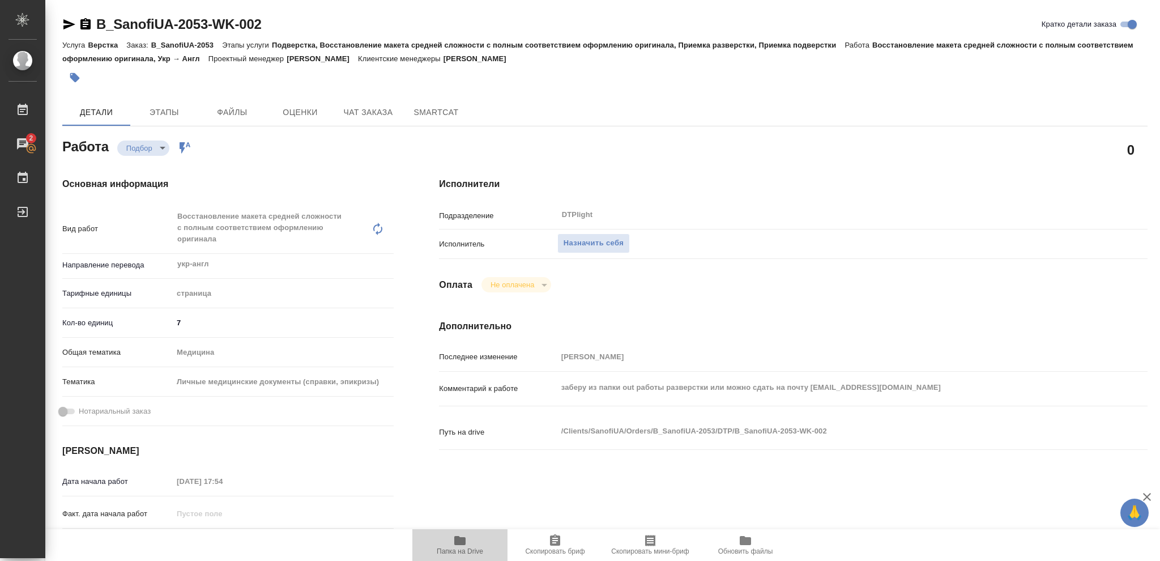
drag, startPoint x: 460, startPoint y: 545, endPoint x: 577, endPoint y: 498, distance: 126.4
click at [459, 420] on icon "button" at bounding box center [459, 540] width 11 height 9
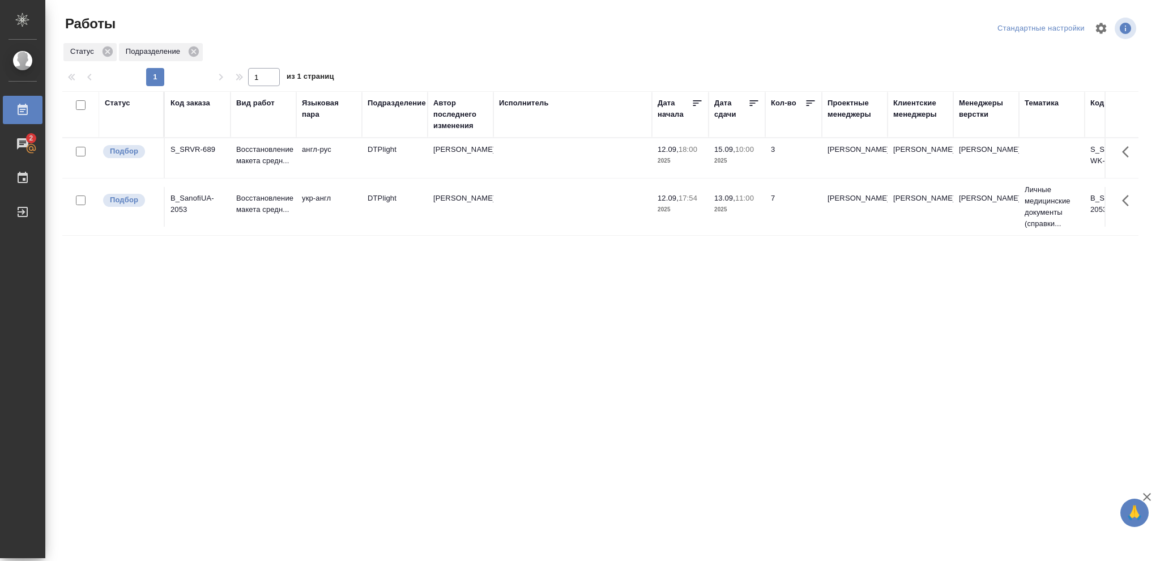
click at [737, 154] on span "15.09, 10:00" at bounding box center [737, 149] width 45 height 11
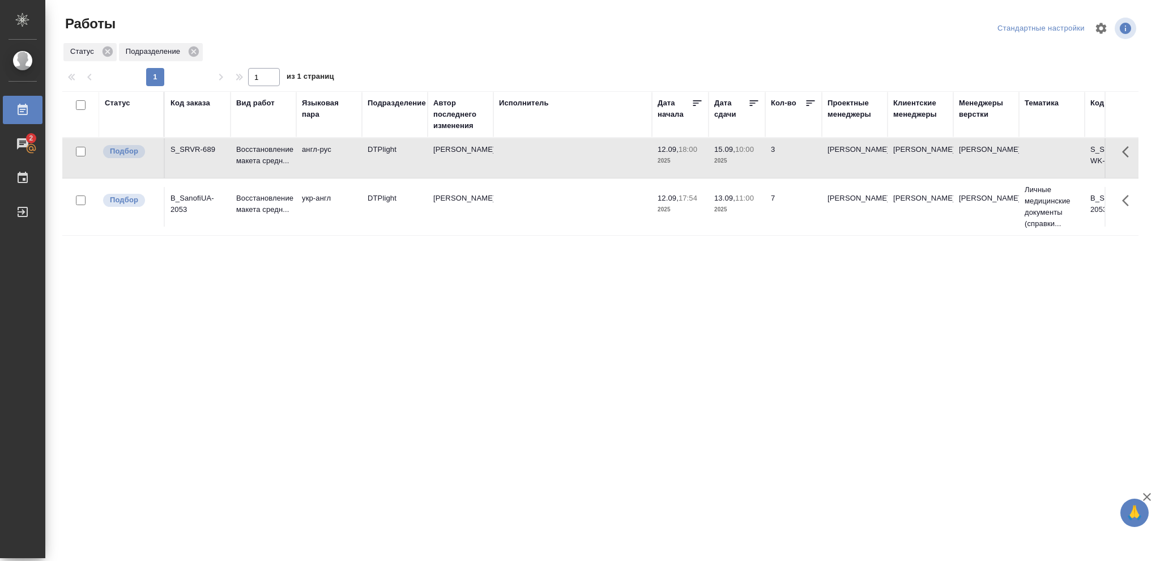
click at [737, 154] on span "15.09, 10:00" at bounding box center [737, 149] width 45 height 11
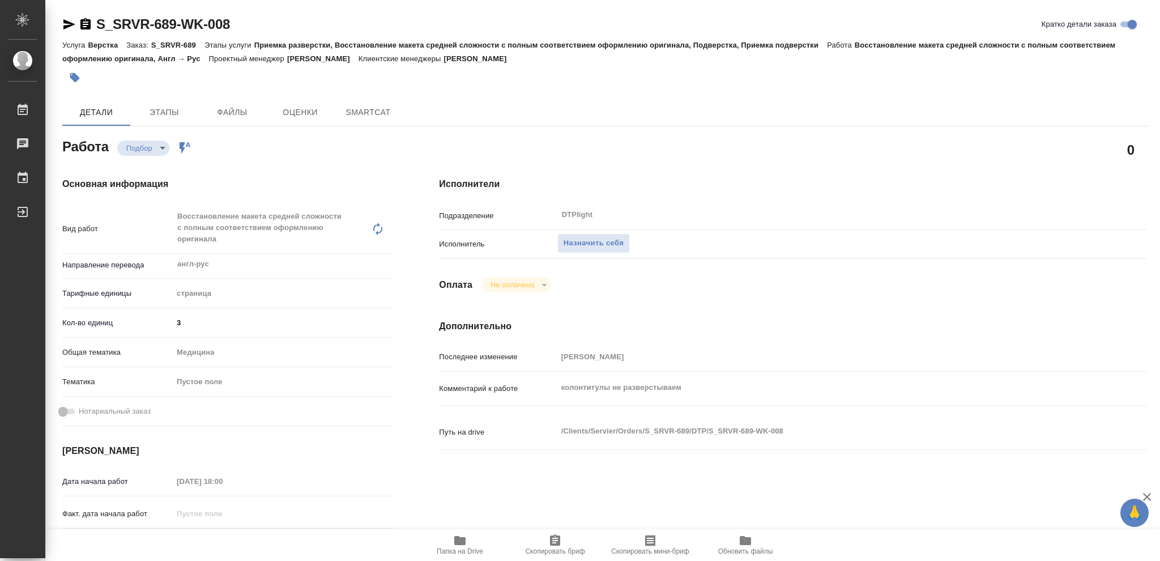
type textarea "x"
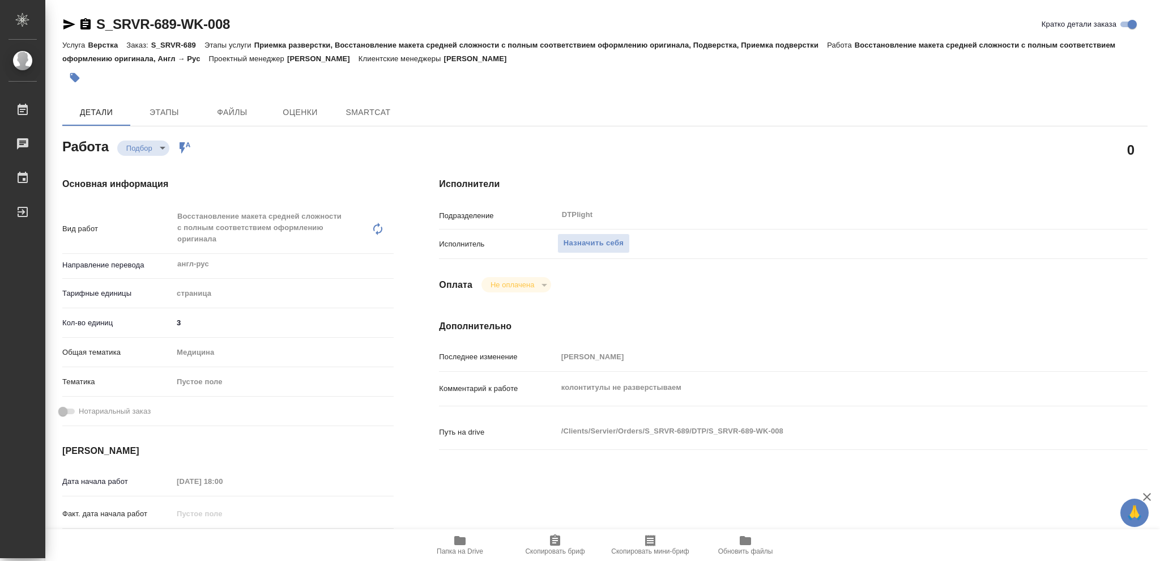
type textarea "x"
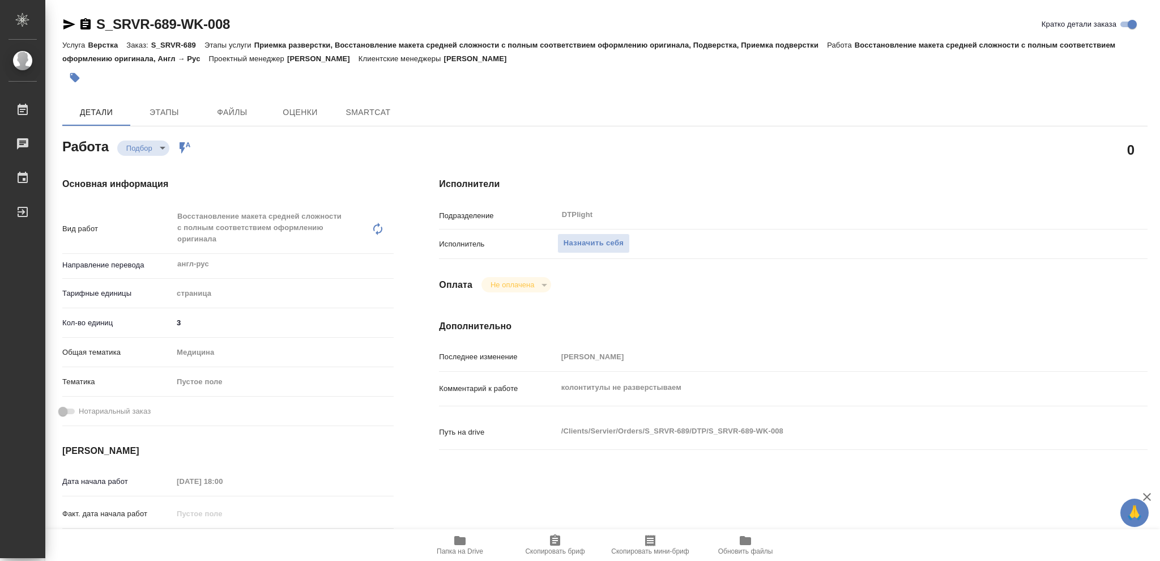
type textarea "x"
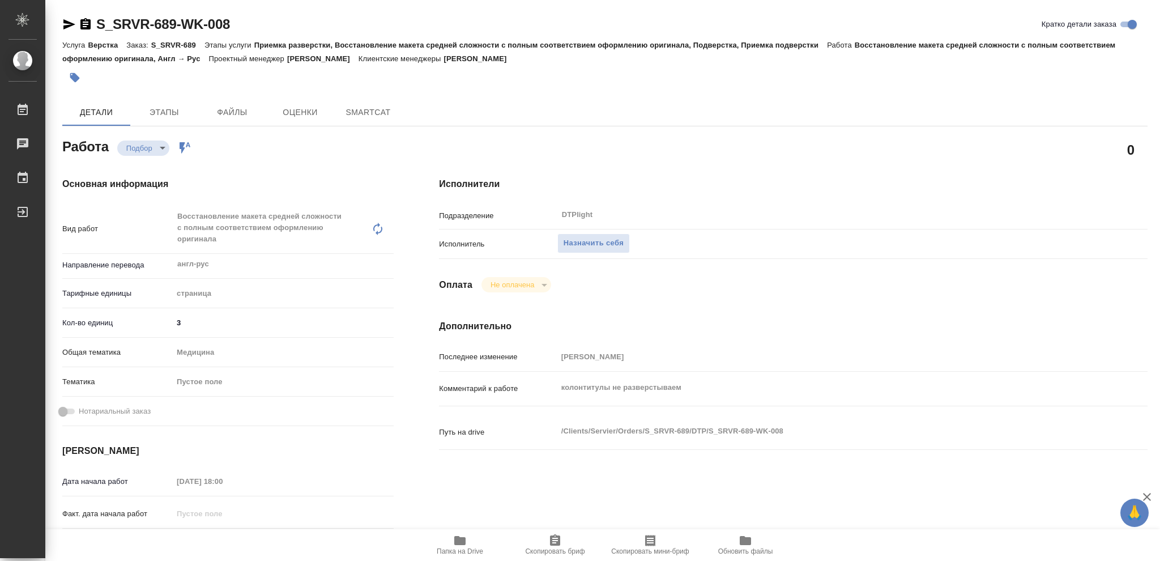
type textarea "x"
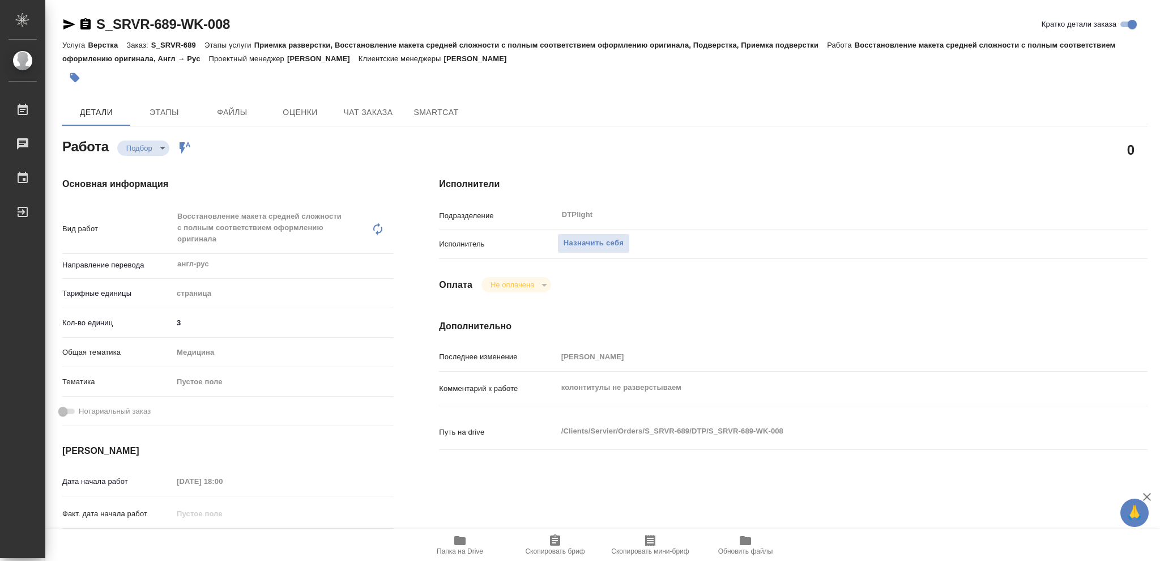
click at [459, 542] on icon "button" at bounding box center [459, 540] width 11 height 9
type textarea "x"
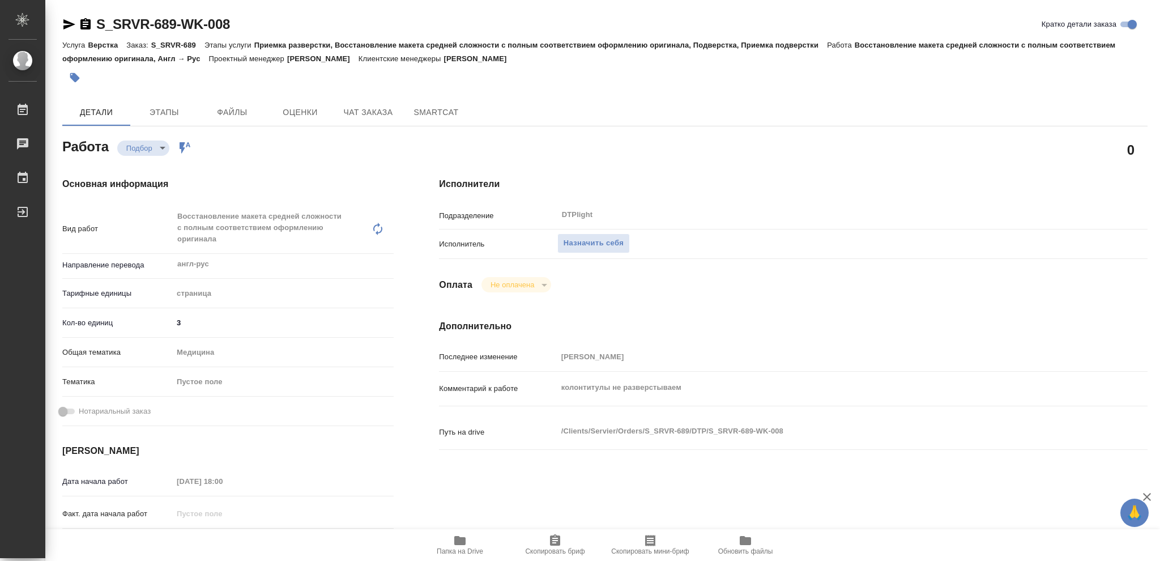
type textarea "x"
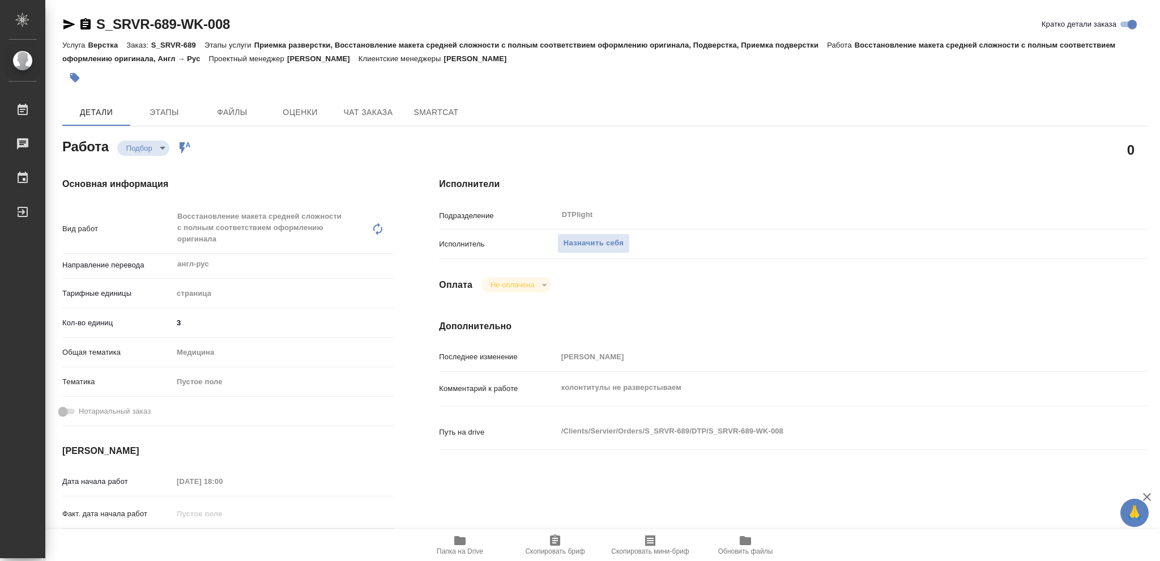
type textarea "x"
click at [592, 242] on span "Назначить себя" at bounding box center [594, 243] width 60 height 13
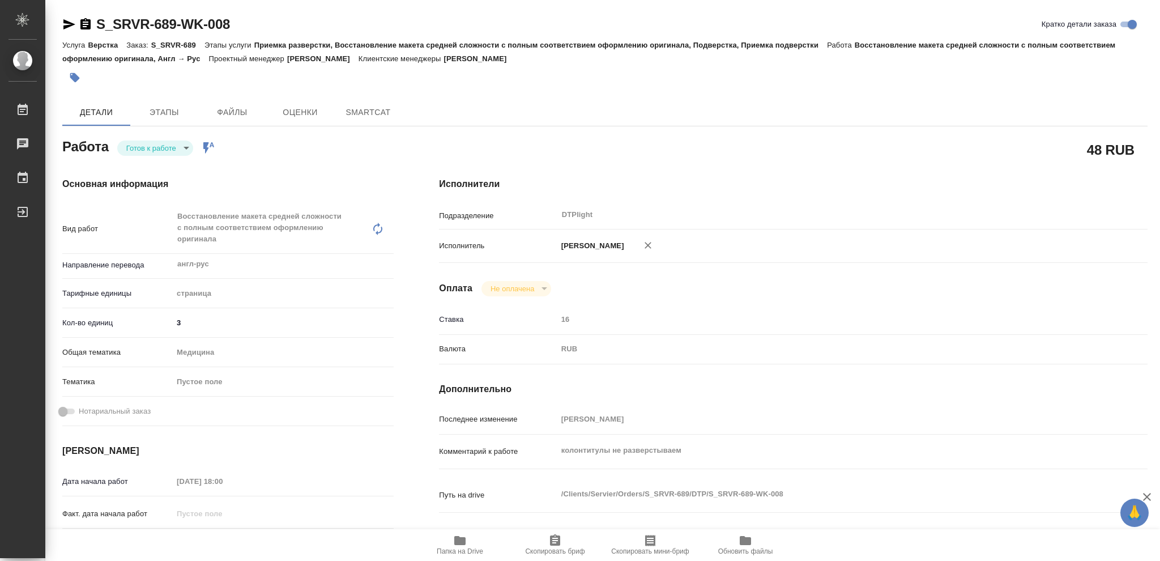
type textarea "x"
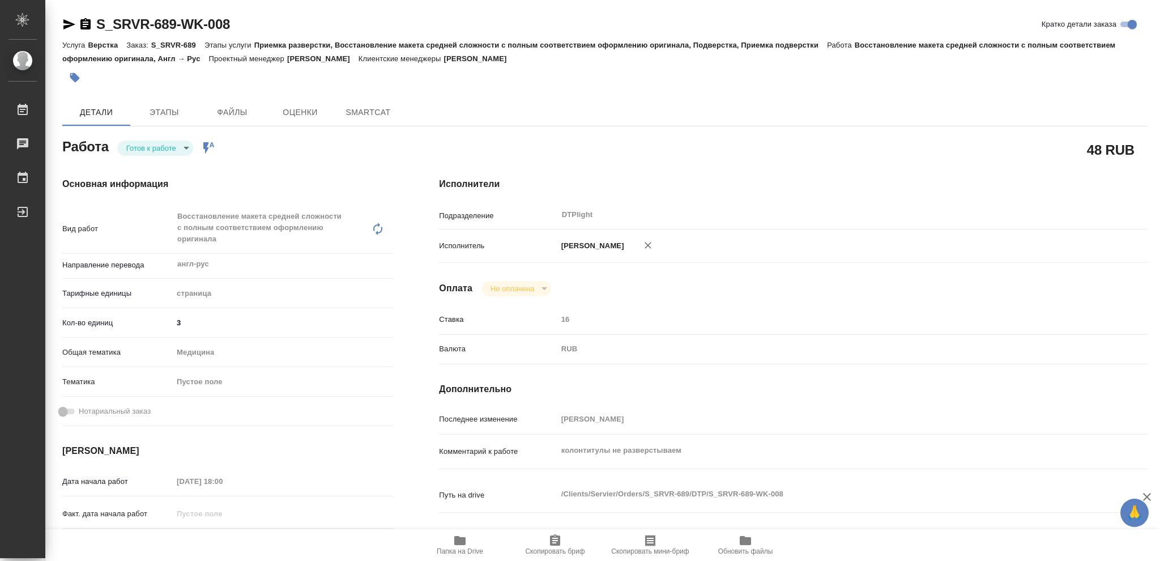
type textarea "x"
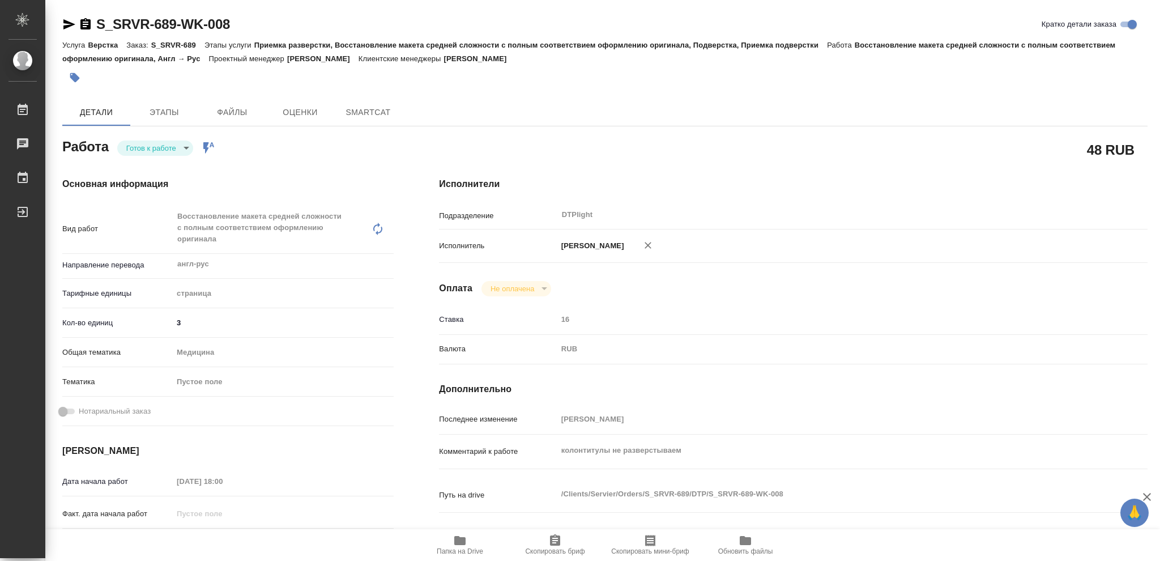
type textarea "x"
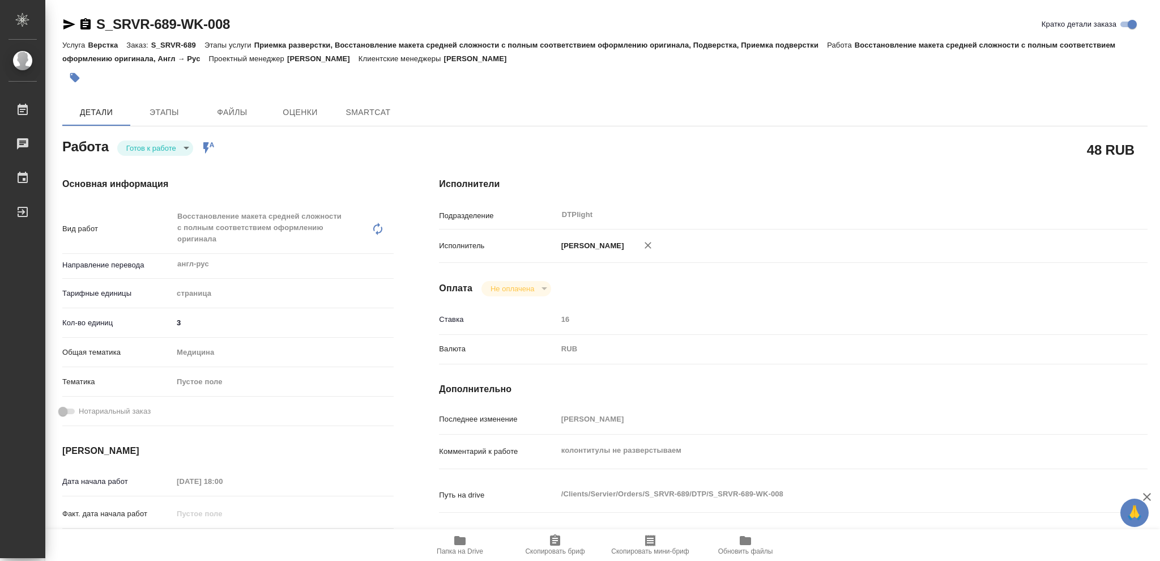
type textarea "x"
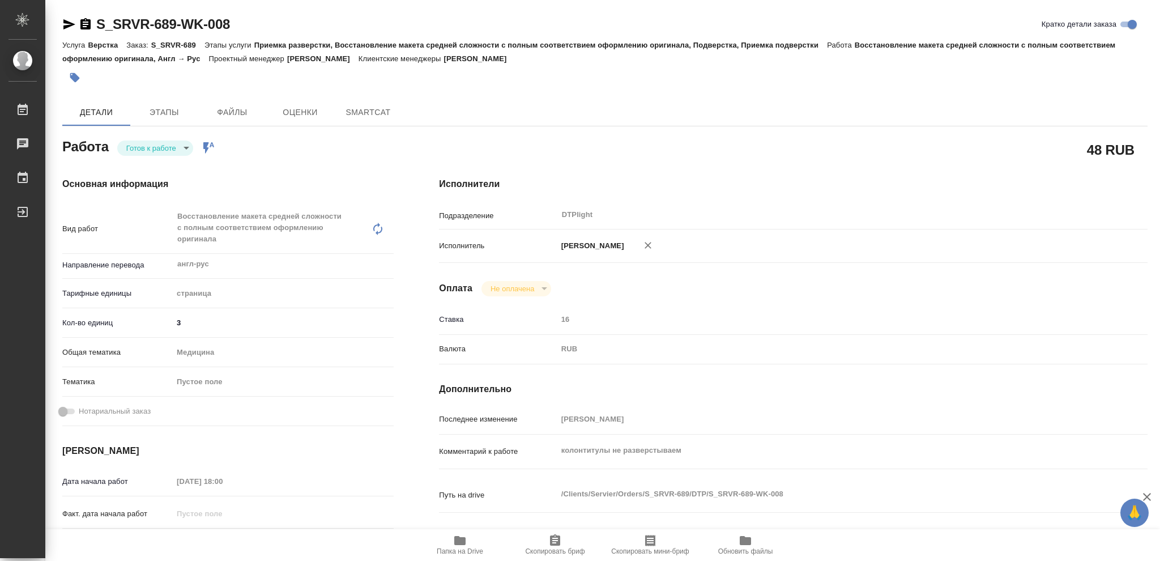
type textarea "x"
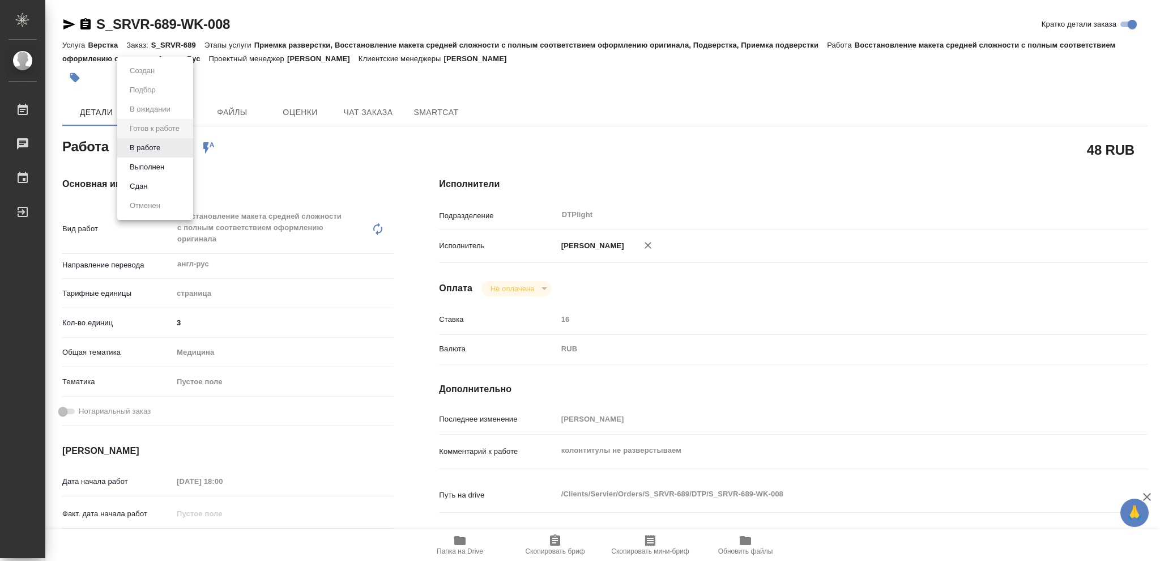
click at [188, 145] on body "🙏 .cls-1 fill:#fff; AWATERA [PERSON_NAME] Чаты График Выйти S_SRVR-689-WK-008 К…" at bounding box center [580, 280] width 1160 height 561
type textarea "x"
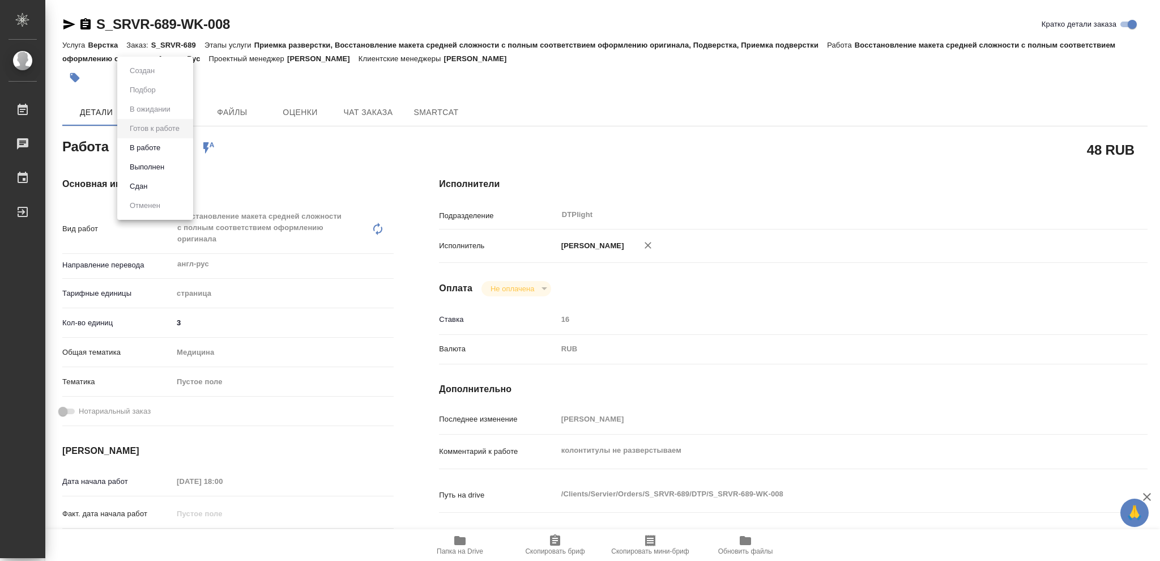
type textarea "x"
click at [145, 144] on button "В работе" at bounding box center [144, 148] width 37 height 12
type textarea "x"
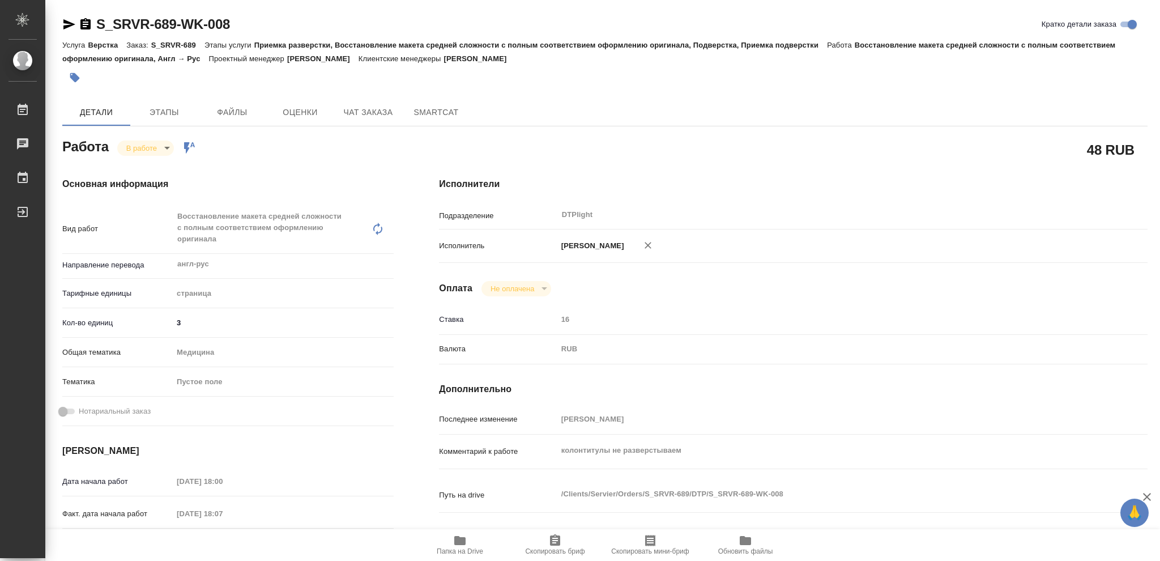
type textarea "x"
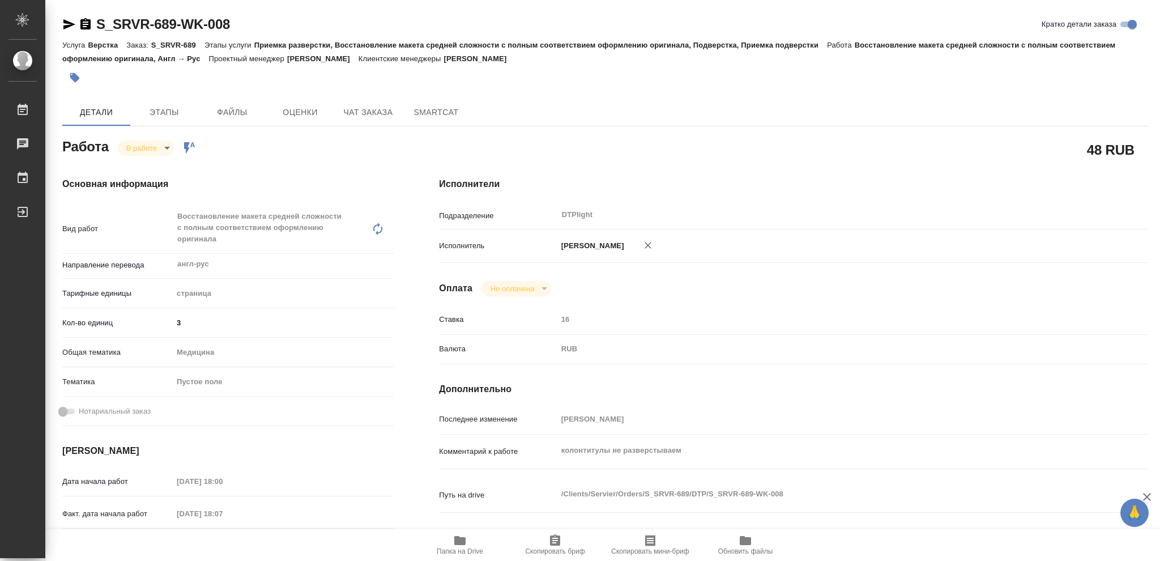
type textarea "x"
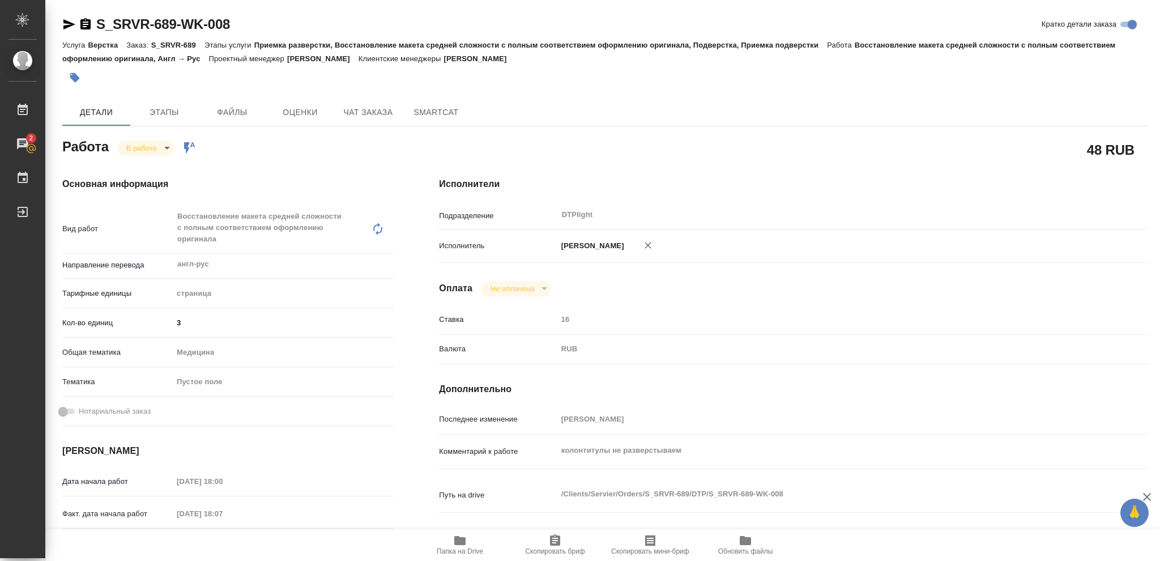
type textarea "x"
